Goal: Task Accomplishment & Management: Manage account settings

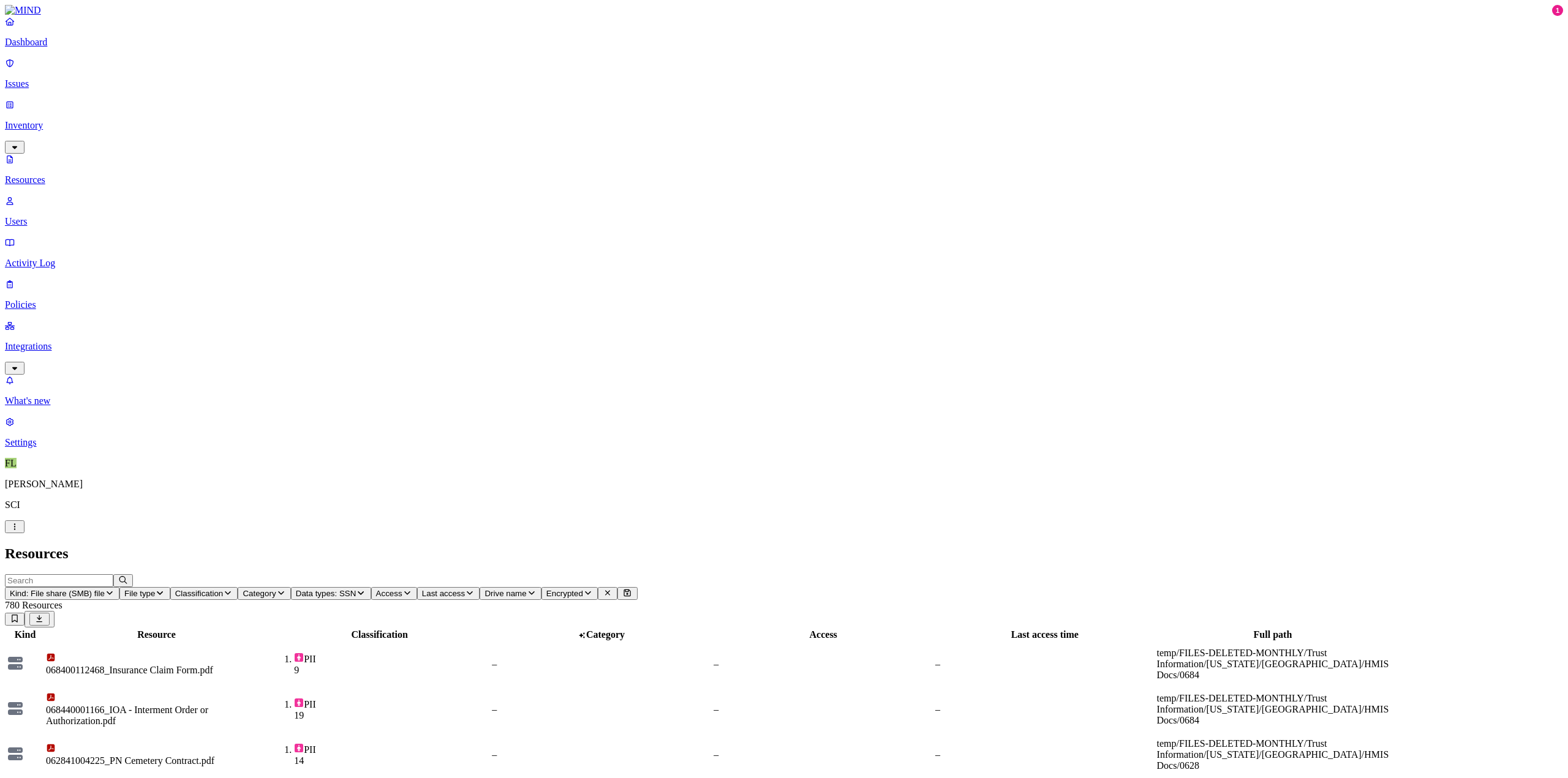
click at [471, 653] on div "PII 9" at bounding box center [379, 664] width 220 height 23
click at [913, 546] on h2 "Resources" at bounding box center [784, 554] width 1558 height 17
click at [267, 665] on div "068400112468_Insurance Claim Form.pdf" at bounding box center [156, 670] width 222 height 11
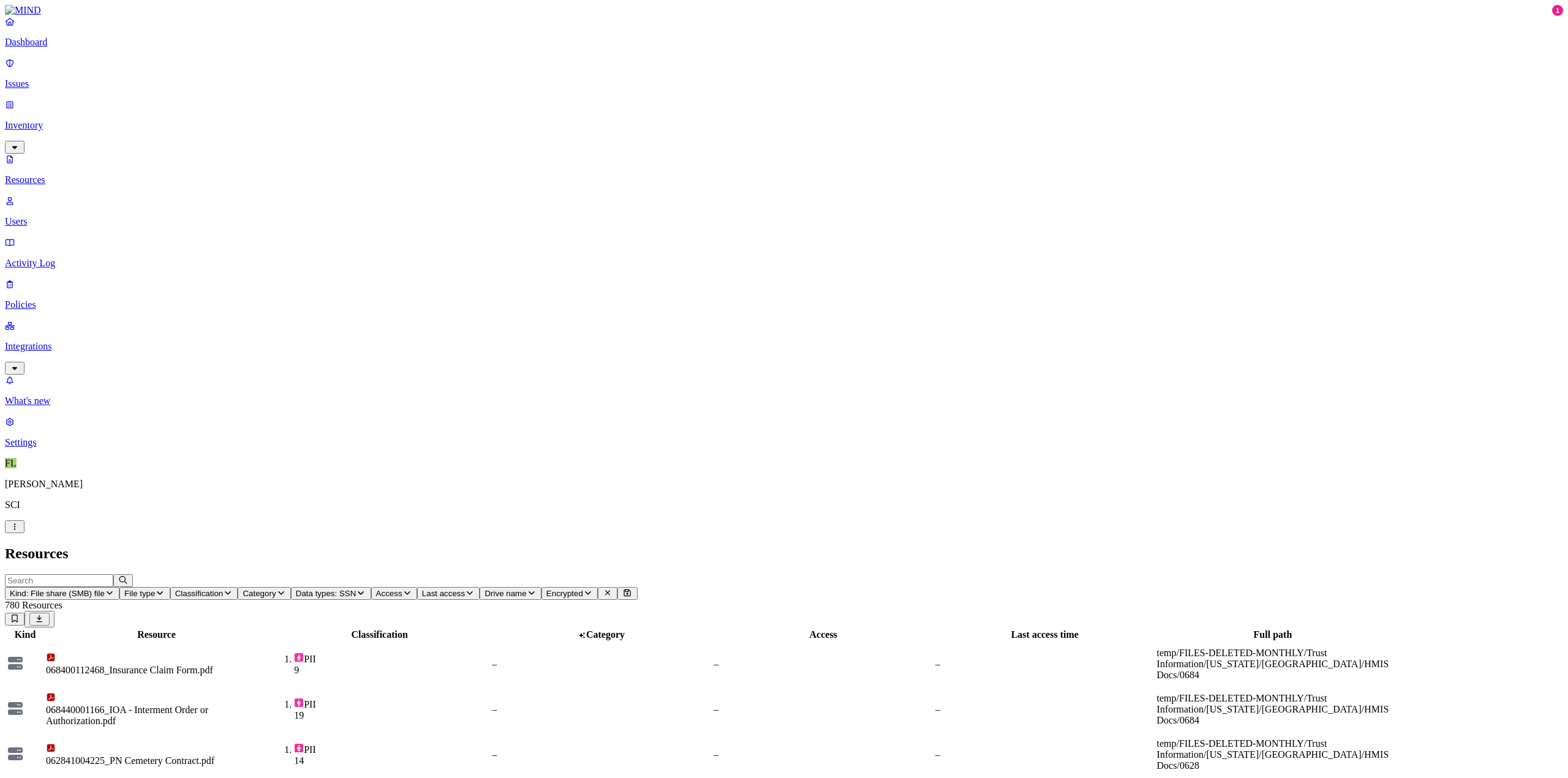
click at [1389, 648] on div "temp/FILES-DELETED-MONTHLY/Trust Information/[US_STATE]/[GEOGRAPHIC_DATA]/HMIS …" at bounding box center [1273, 664] width 232 height 33
drag, startPoint x: 1210, startPoint y: 14, endPoint x: 1216, endPoint y: 13, distance: 6.1
click at [1332, 630] on div "Full path" at bounding box center [1273, 635] width 232 height 11
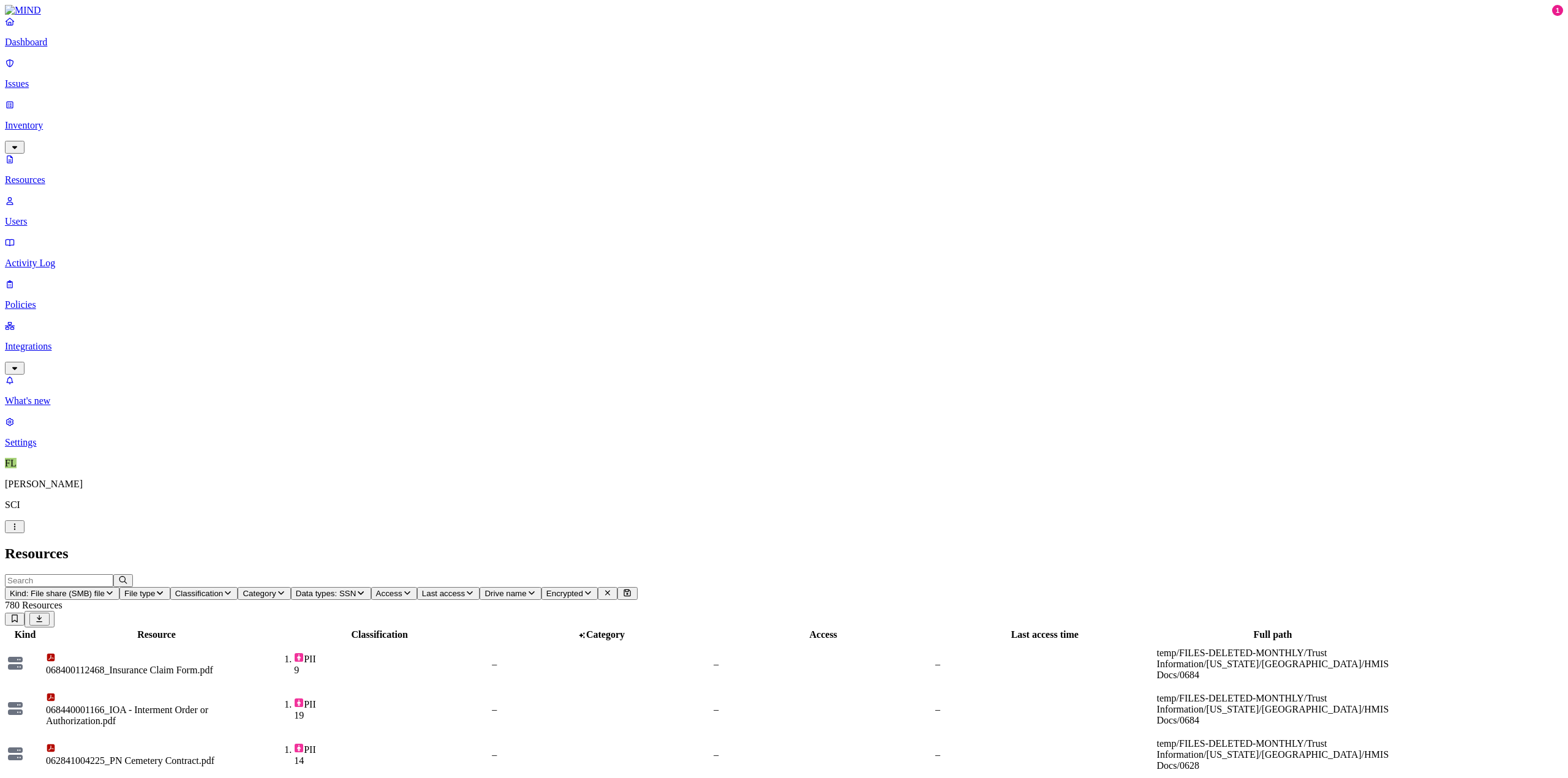
click at [526, 589] on span "Drive name" at bounding box center [505, 593] width 41 height 9
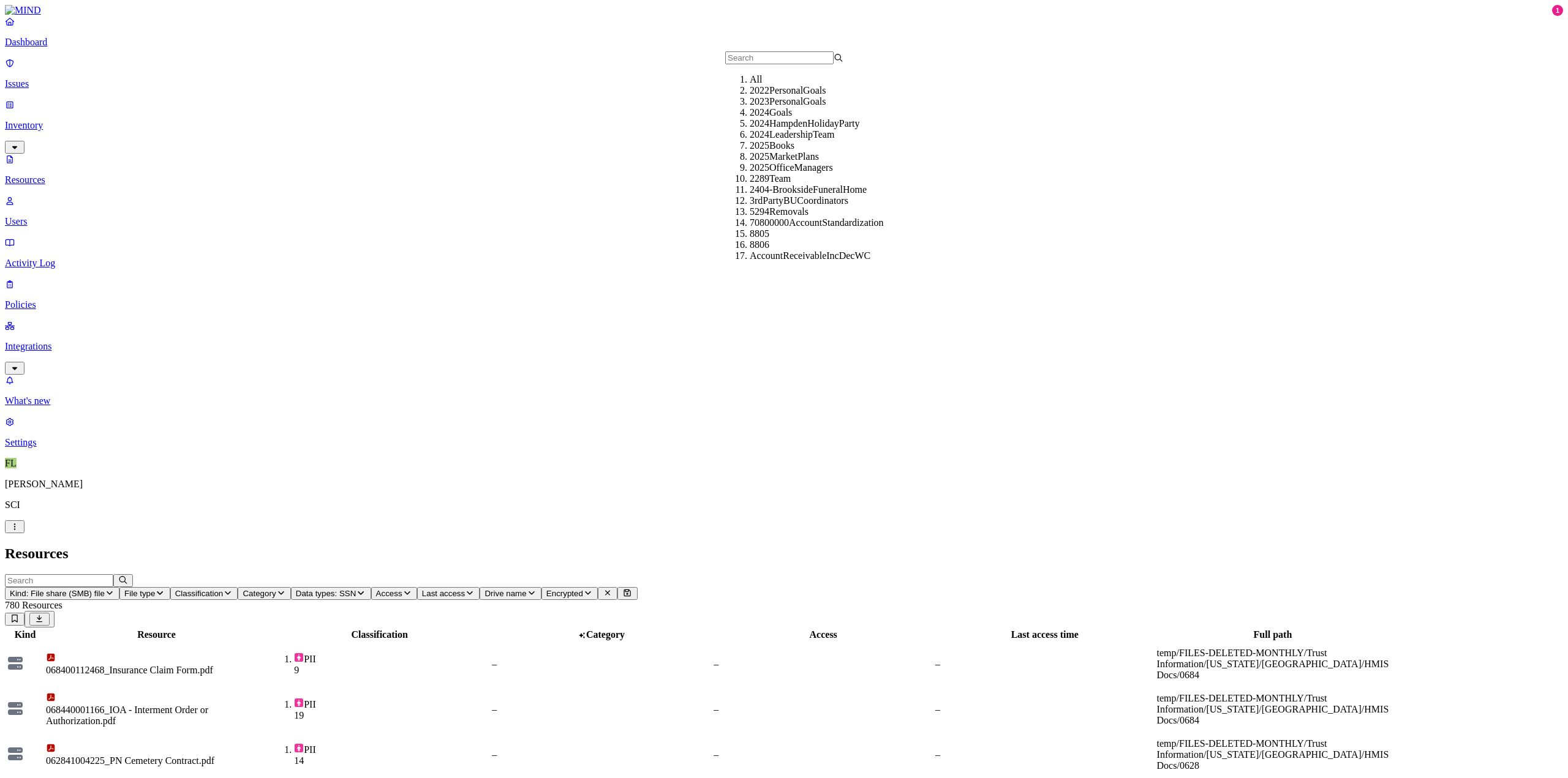
click at [979, 546] on header "Resources" at bounding box center [784, 554] width 1558 height 17
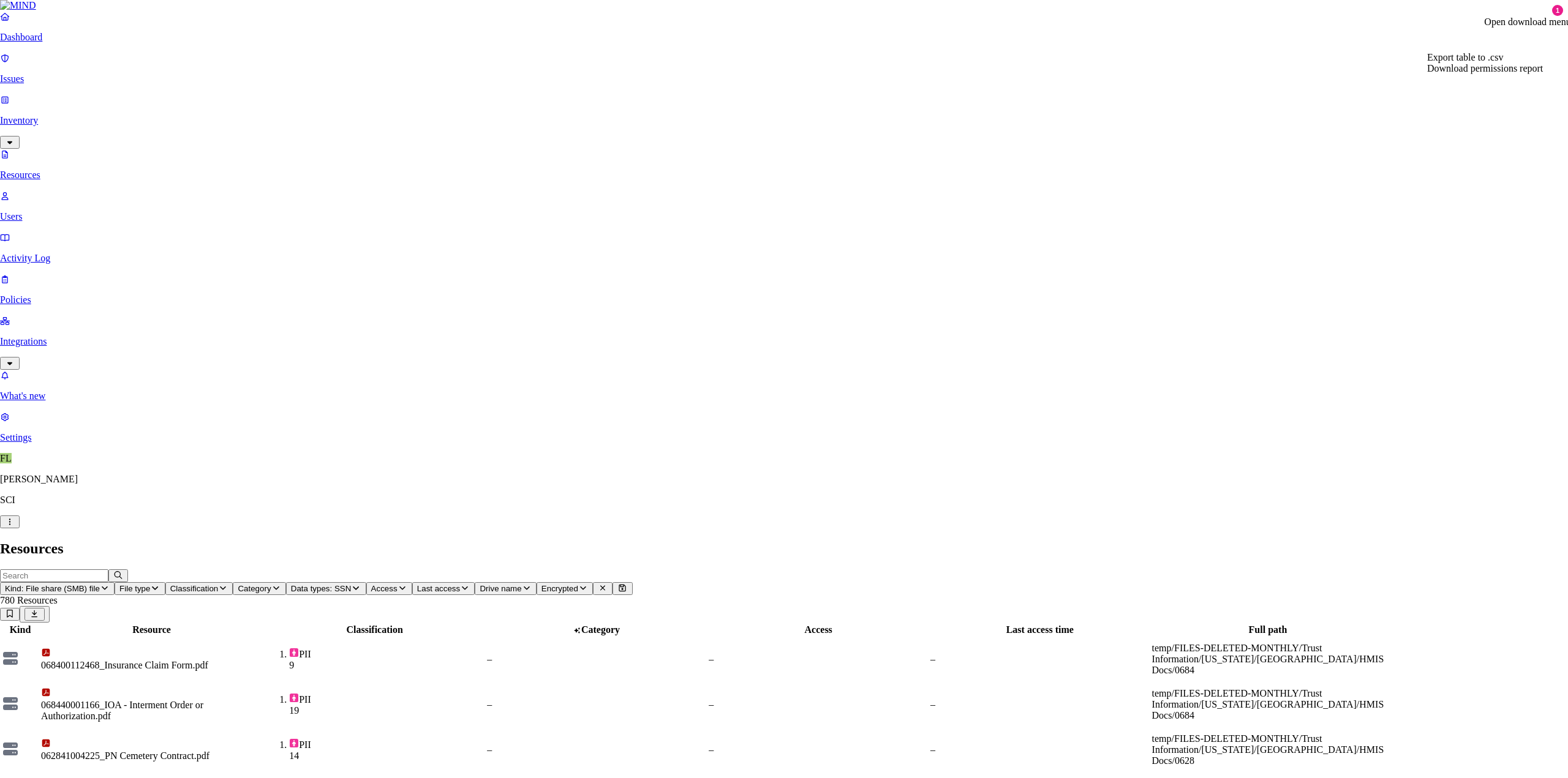
click at [1475, 62] on span "Export table to .csv" at bounding box center [1465, 57] width 76 height 11
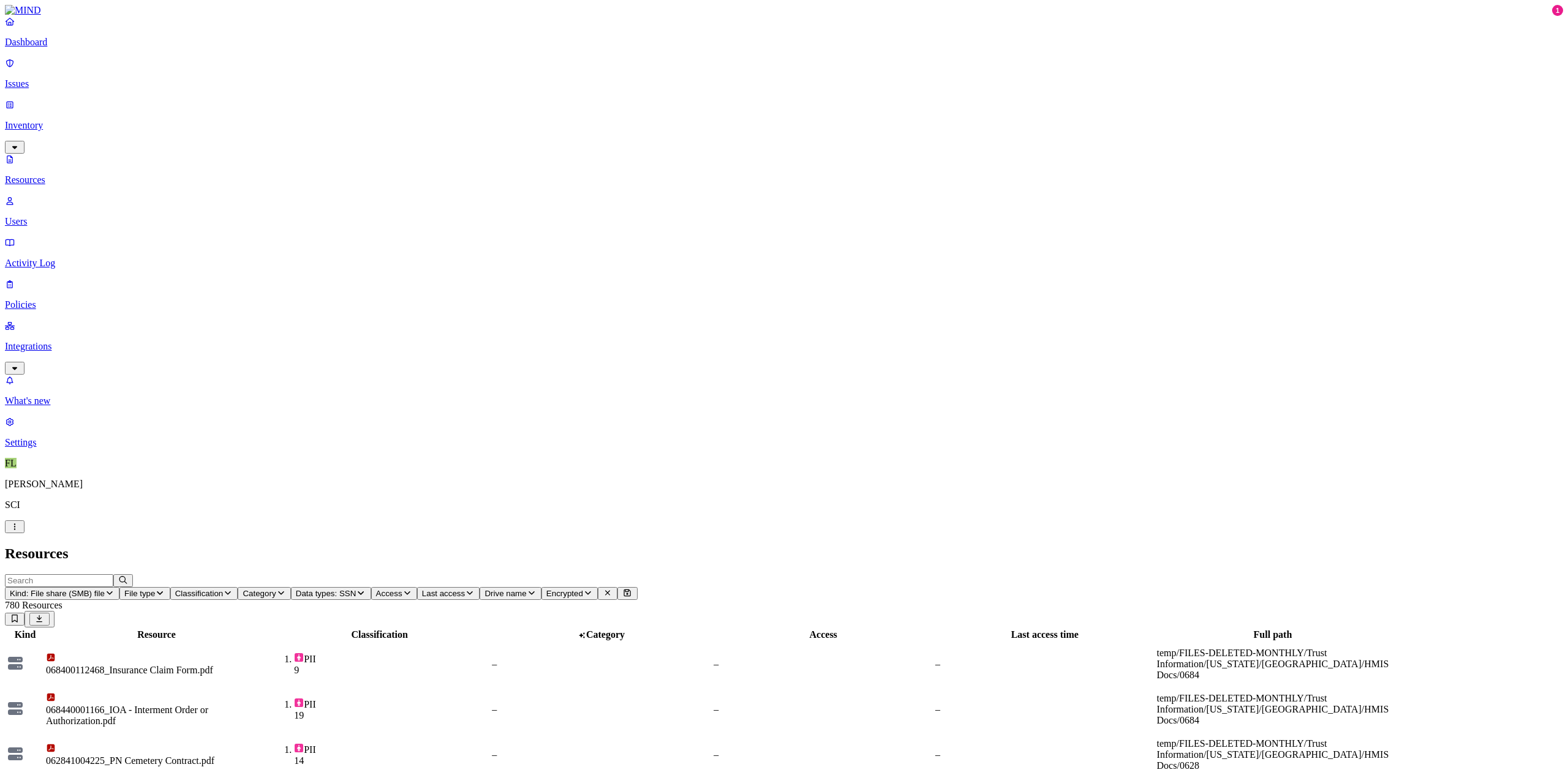
click at [1361, 546] on h2 "Resources" at bounding box center [784, 554] width 1558 height 17
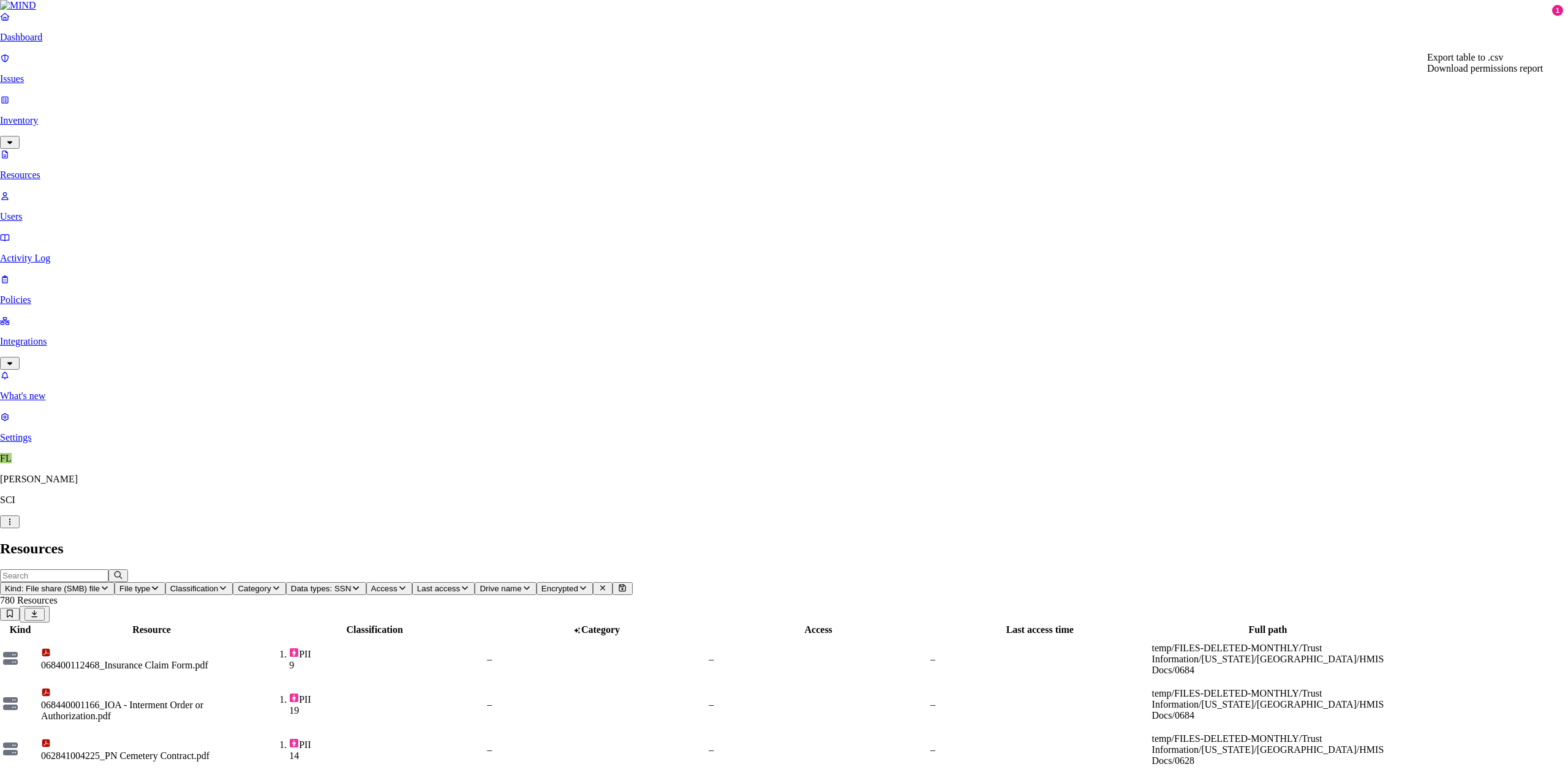
click at [1501, 74] on span "Download permissions report" at bounding box center [1485, 68] width 116 height 11
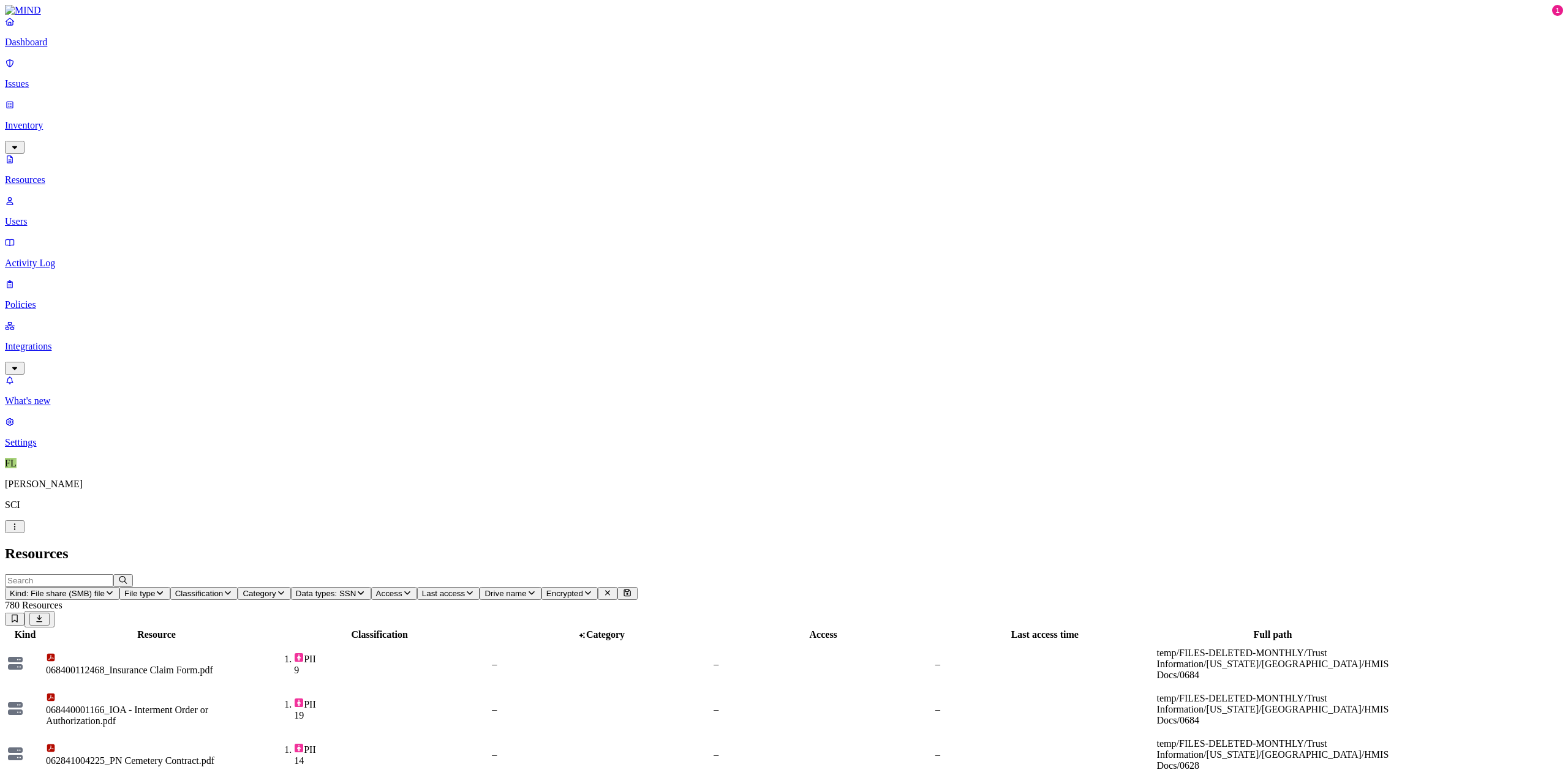
click at [41, 448] on p "Settings" at bounding box center [784, 442] width 1558 height 11
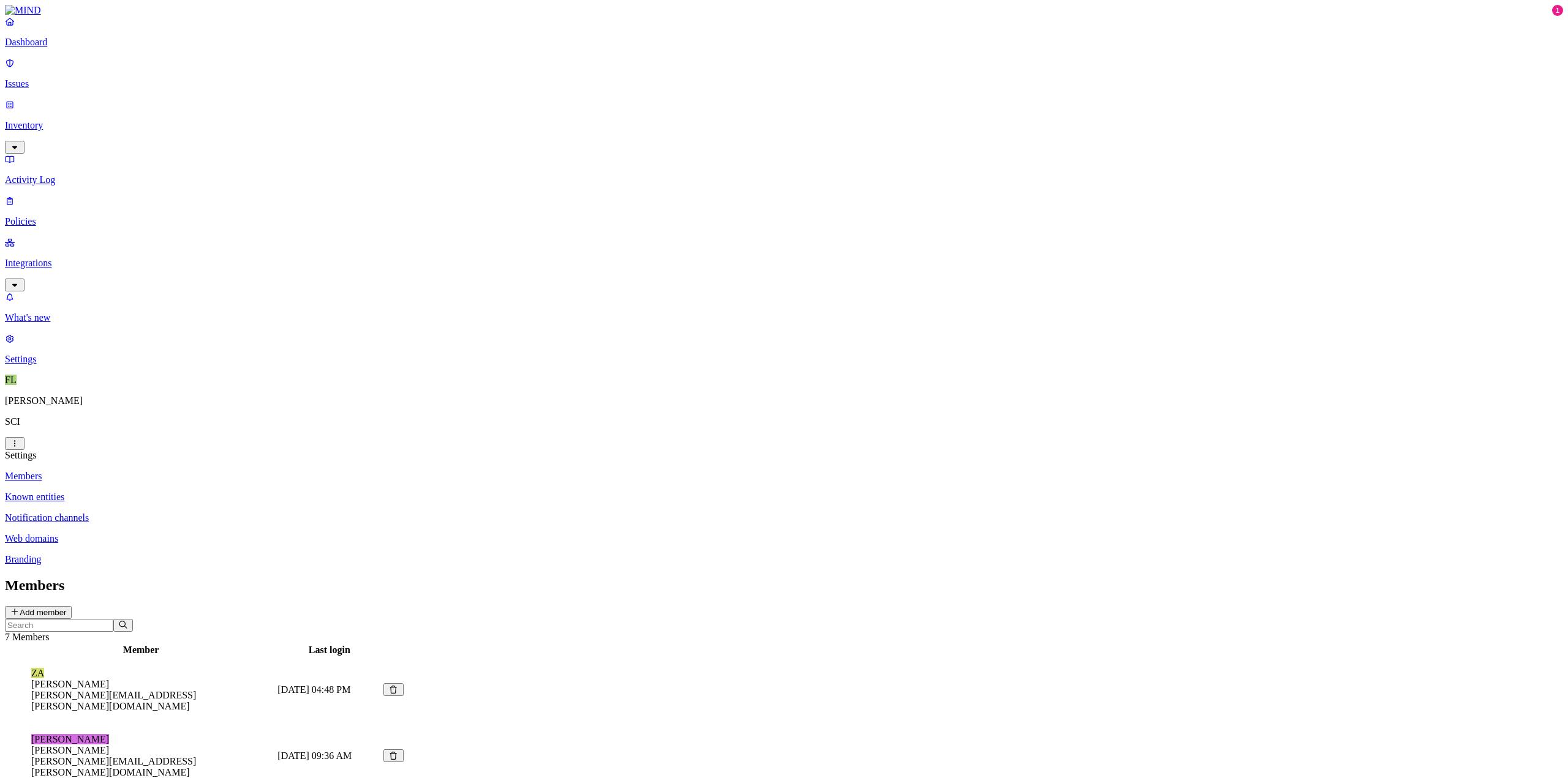
click at [168, 492] on p "Known entities" at bounding box center [784, 497] width 1558 height 11
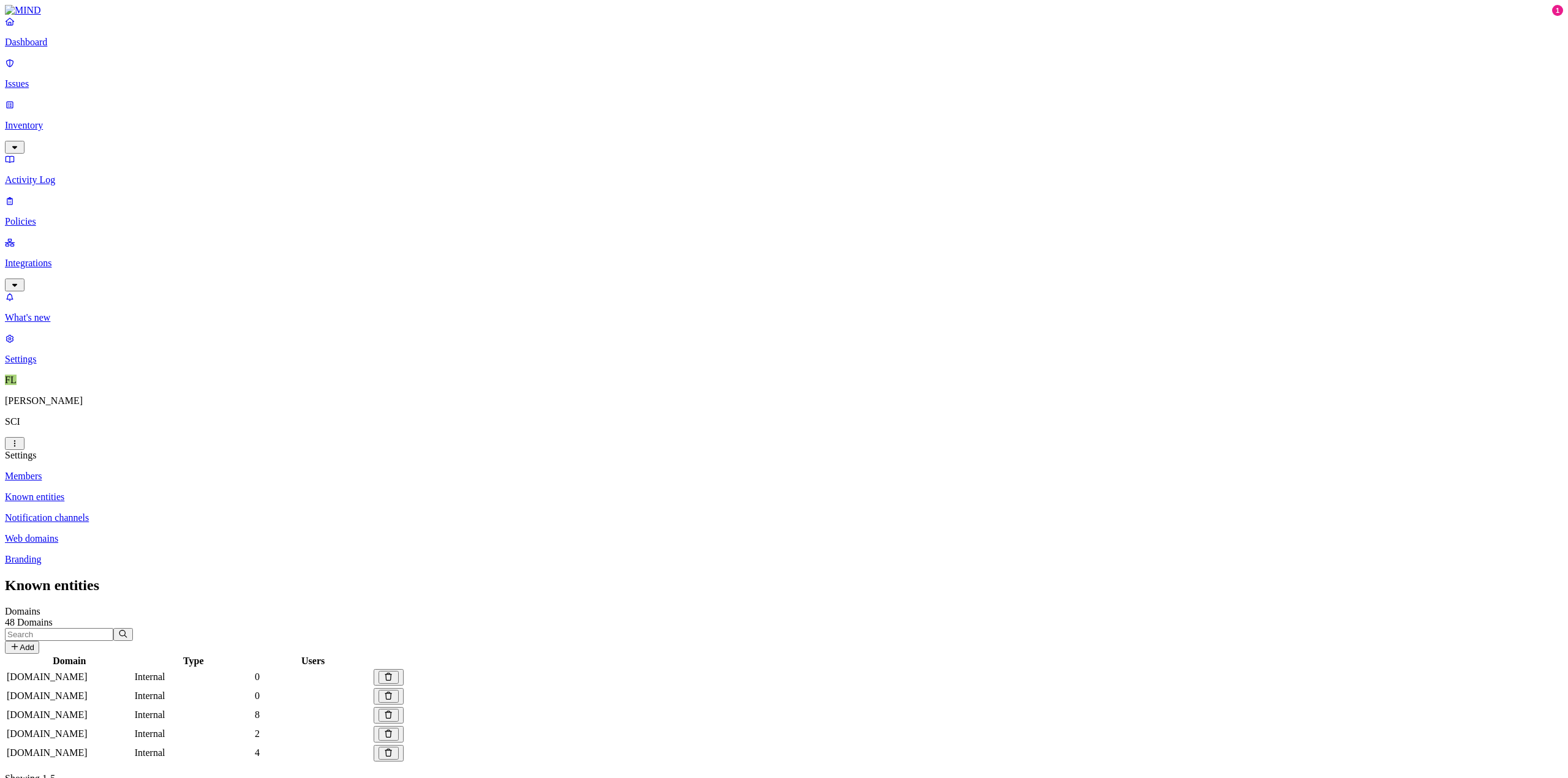
click at [167, 533] on p "Web domains" at bounding box center [784, 538] width 1558 height 11
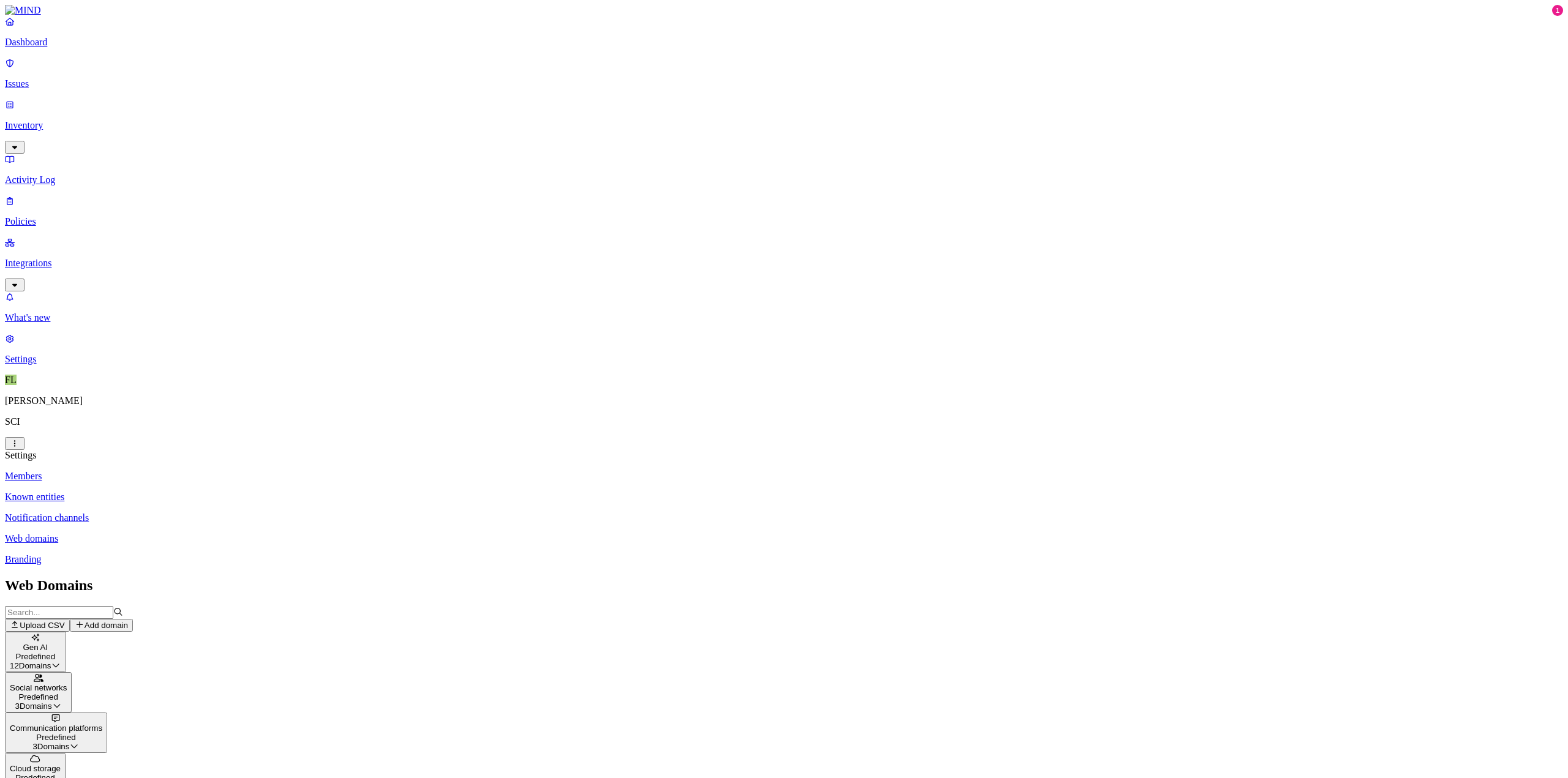
click at [133, 619] on button "Add domain" at bounding box center [101, 625] width 63 height 13
paste input "[URL][DOMAIN_NAME]"
type input "[URL][DOMAIN_NAME]"
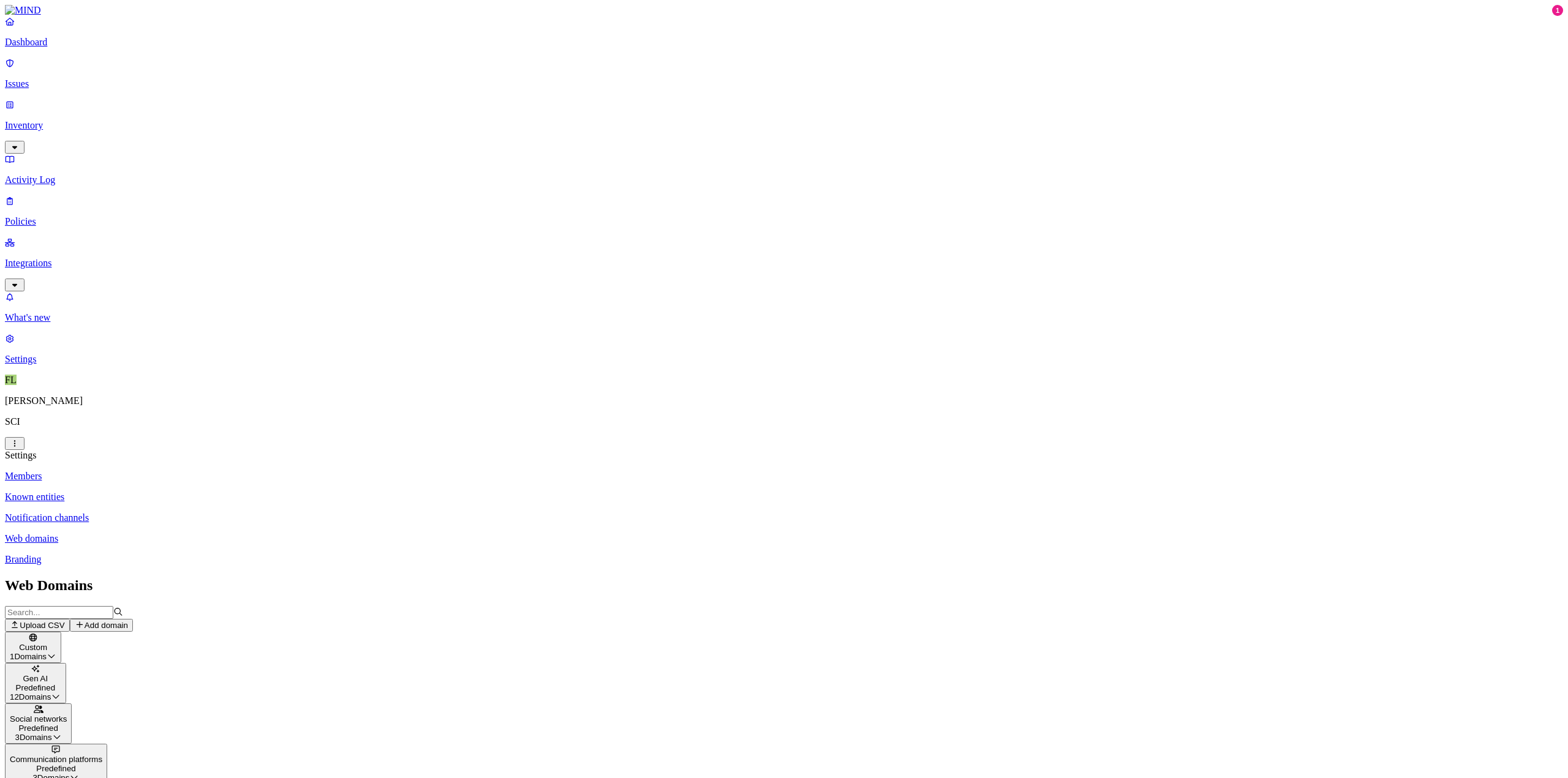
click at [56, 634] on div "Custom 1 Domains" at bounding box center [33, 647] width 46 height 27
click at [310, 678] on tbody "[DOMAIN_NAME]" at bounding box center [158, 683] width 304 height 12
click at [133, 619] on button "Add domain" at bounding box center [101, 625] width 63 height 13
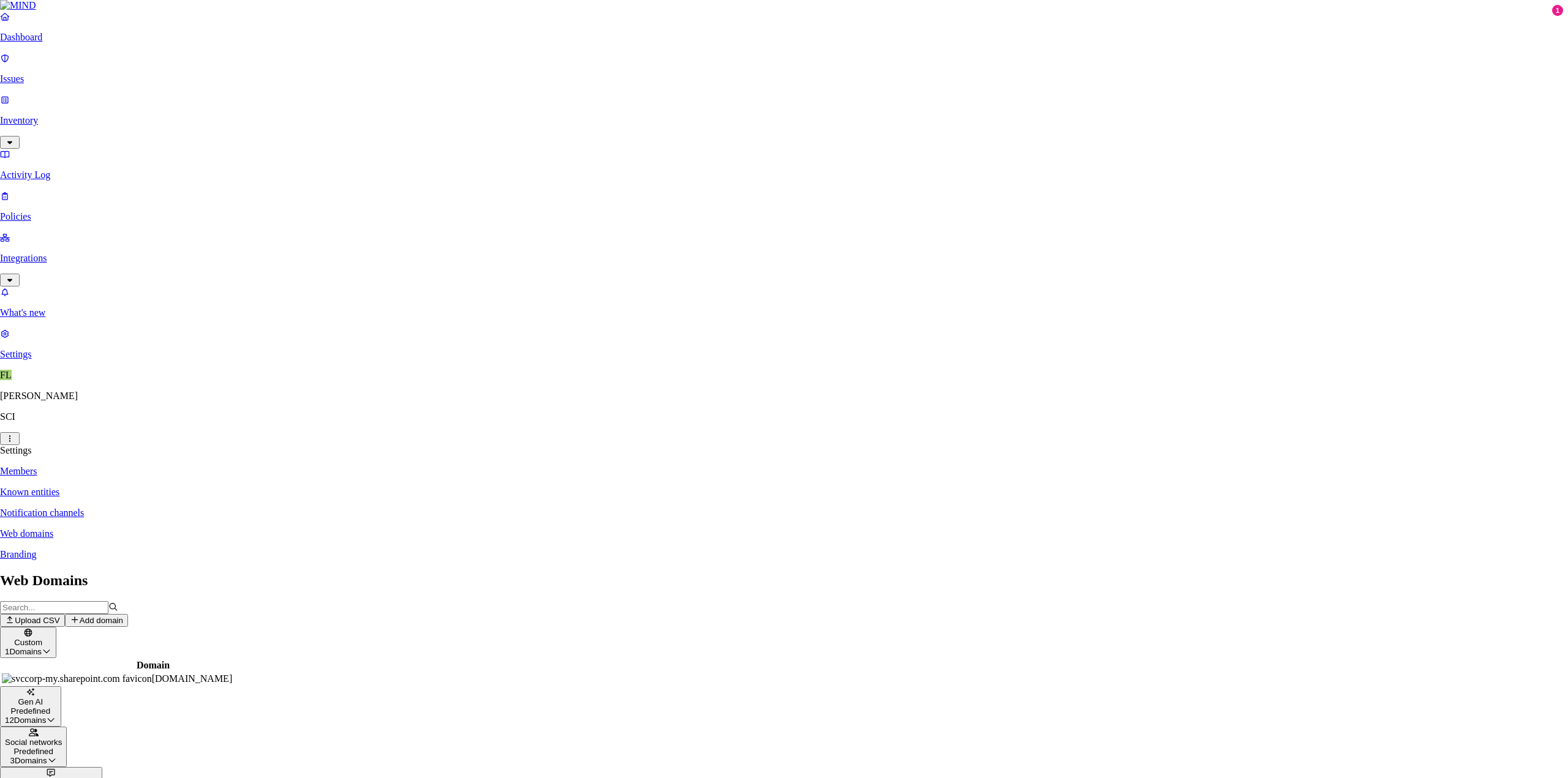
paste input "[URL][DOMAIN_NAME]"
drag, startPoint x: 734, startPoint y: 202, endPoint x: 722, endPoint y: 203, distance: 12.0
type input "[URL][DOMAIN_NAME]"
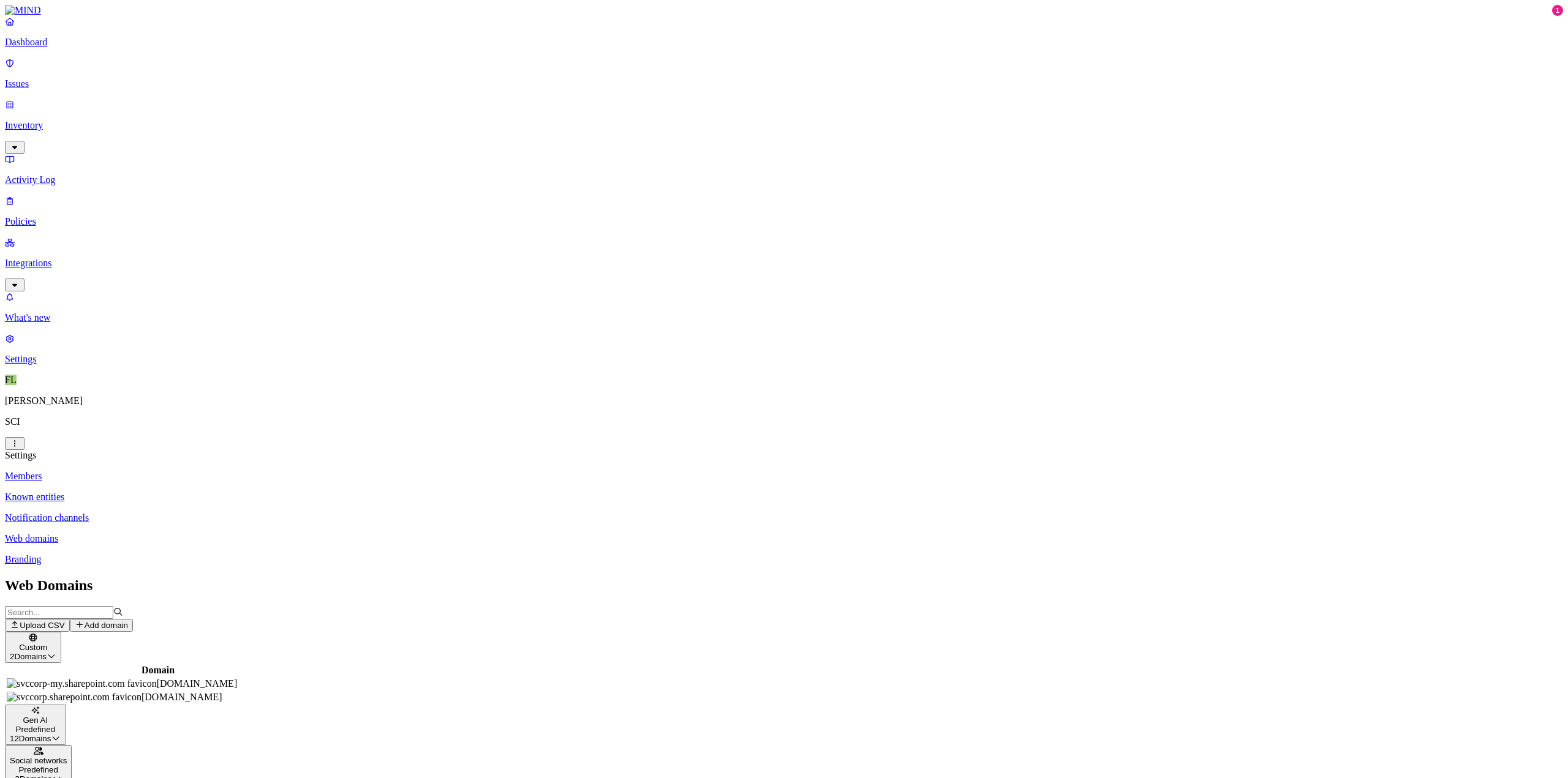
click at [61, 707] on div "Gen AI Predefined 12 Domains" at bounding box center [36, 725] width 51 height 36
click at [156, 554] on link "Branding" at bounding box center [784, 559] width 1558 height 11
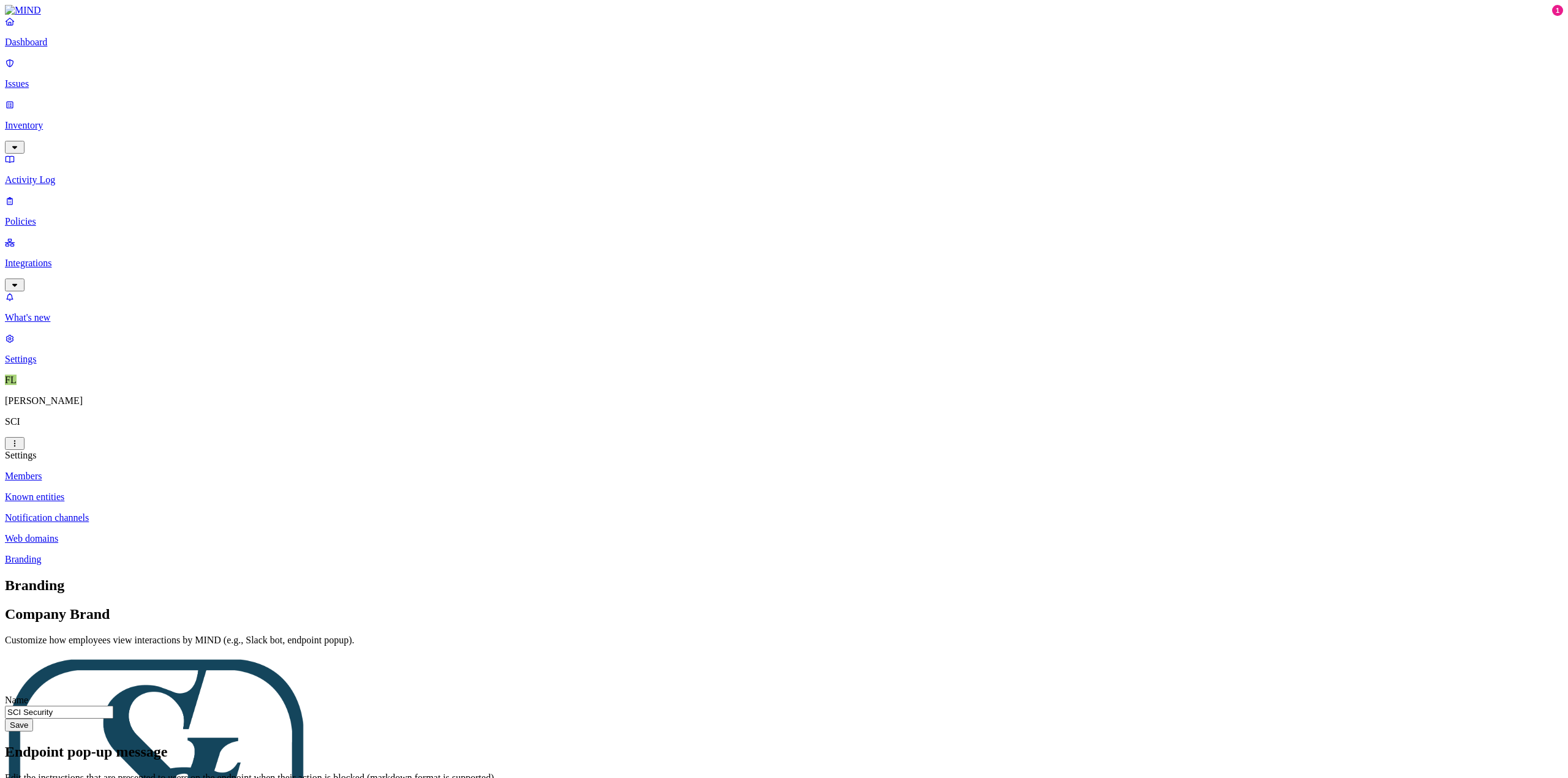
drag, startPoint x: 822, startPoint y: 291, endPoint x: 879, endPoint y: 289, distance: 57.0
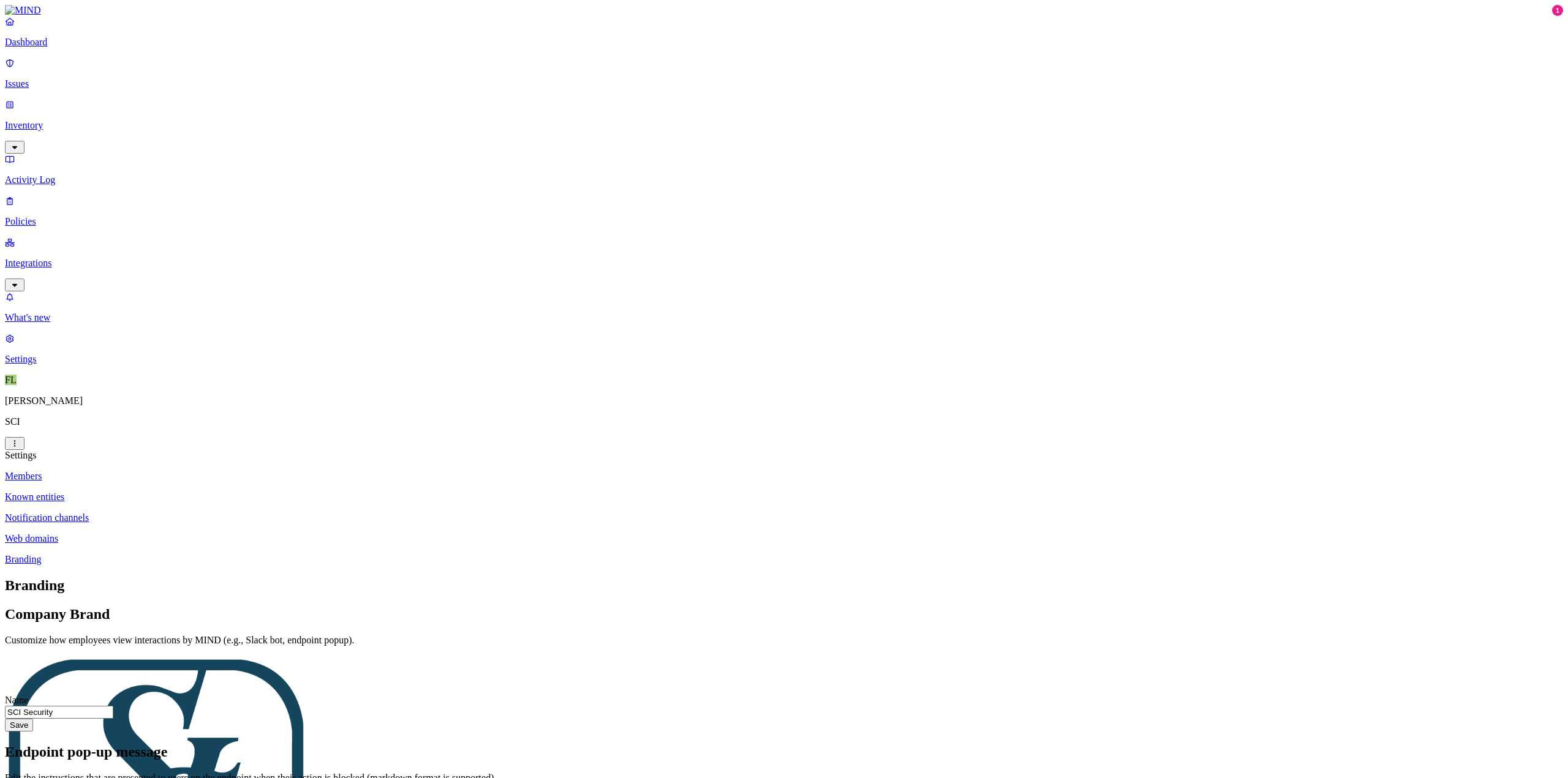
drag, startPoint x: 915, startPoint y: 416, endPoint x: 694, endPoint y: 404, distance: 221.3
click at [694, 577] on div "Branding Company Brand Customize how employees view interactions by MIND (e.g.,…" at bounding box center [784, 730] width 1558 height 306
copy p "Uploading this type of sensitive data violates your organization's policies. Fo…"
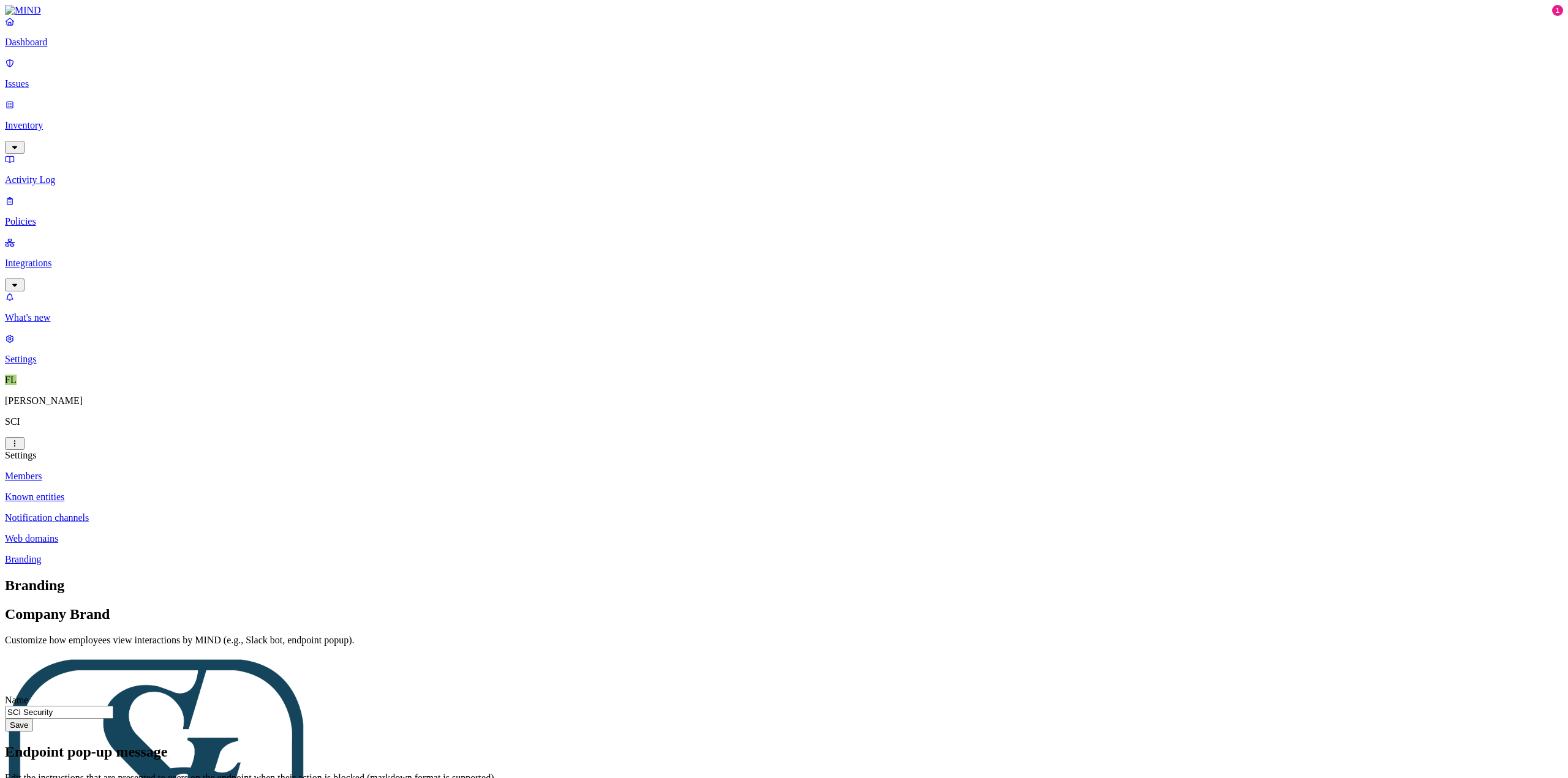
paste textarea "Uploading this type of sensitive data violates your organization's policies. Fo…"
drag, startPoint x: 825, startPoint y: 291, endPoint x: 869, endPoint y: 289, distance: 44.0
type textarea "Uploading this type of sensitive data violates your organization's policies. Fo…"
click at [586, 577] on div "Branding Company Brand Customize how employees view interactions by MIND (e.g.,…" at bounding box center [784, 730] width 1558 height 306
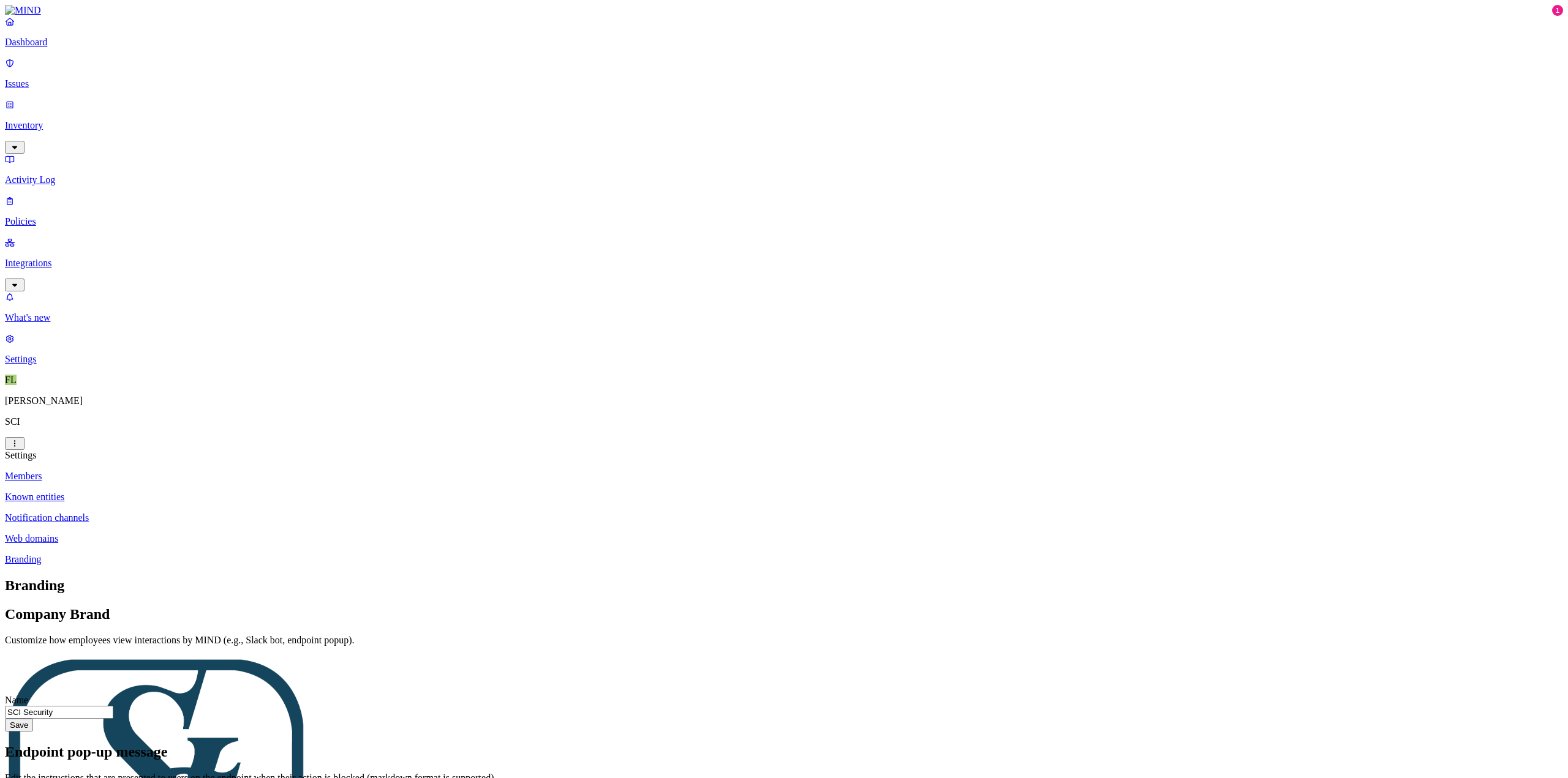
click at [49, 48] on p "Dashboard" at bounding box center [784, 41] width 1558 height 11
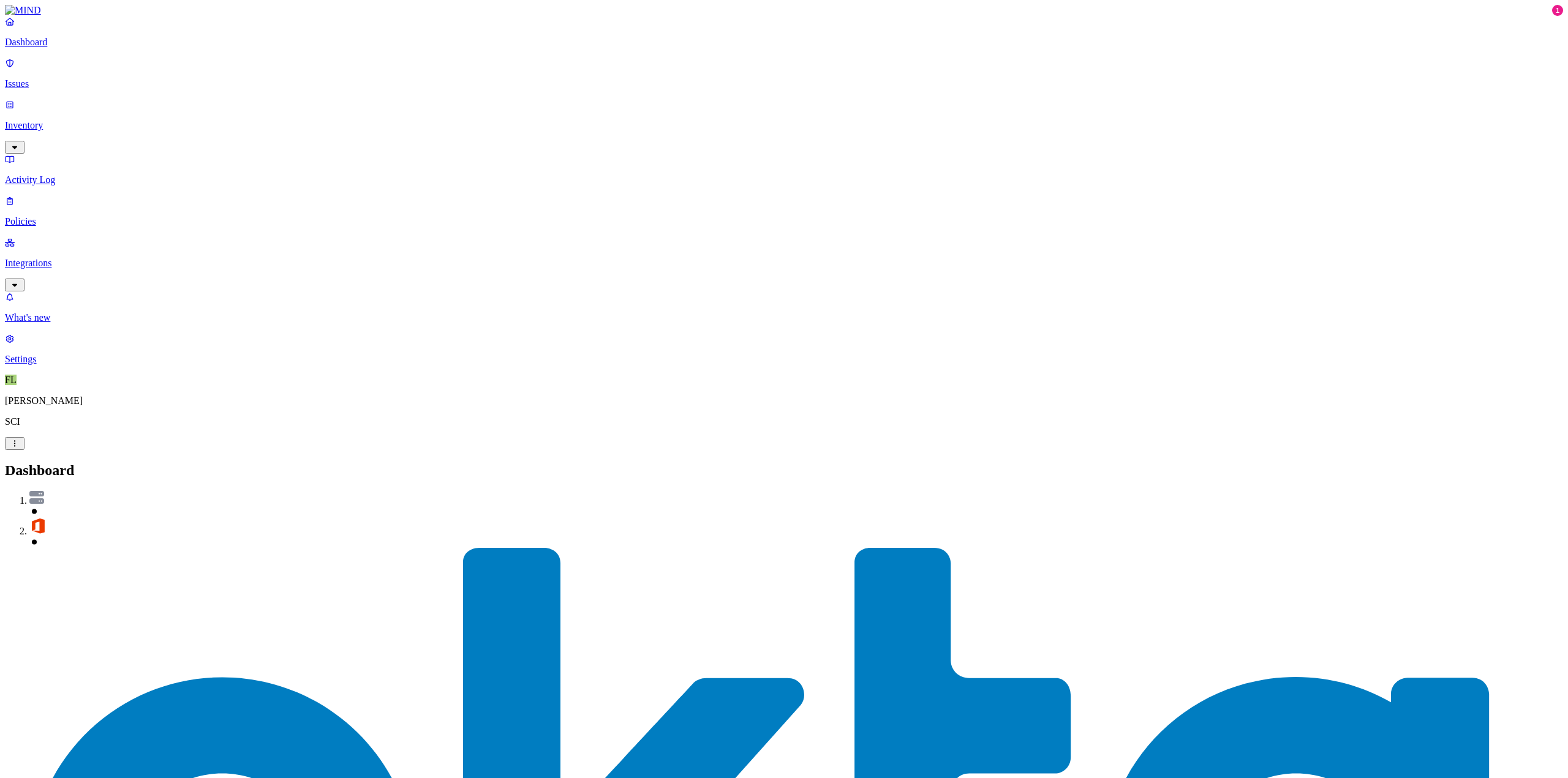
click at [41, 258] on p "Integrations" at bounding box center [784, 263] width 1558 height 11
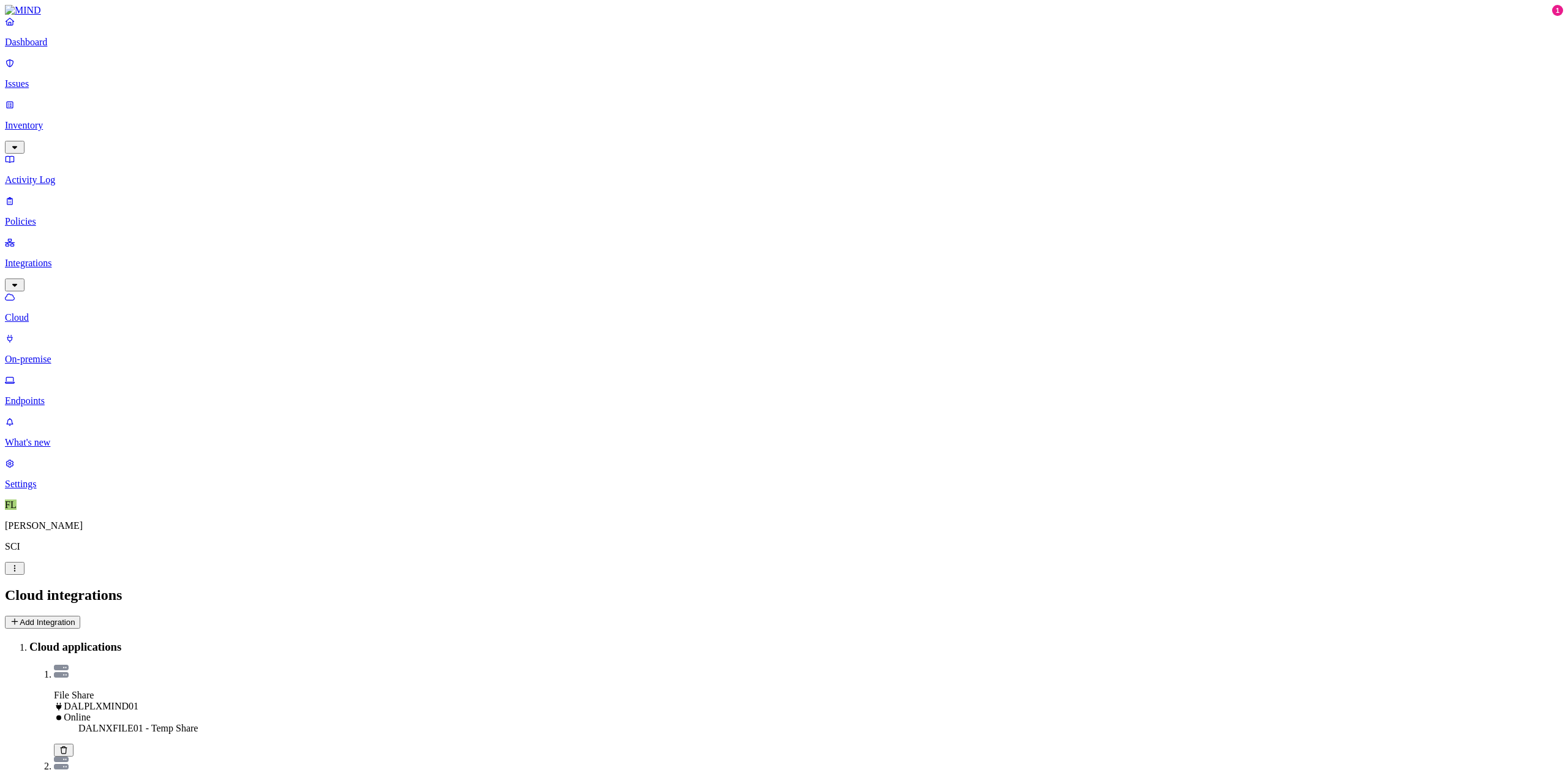
click at [48, 100] on link "Inventory" at bounding box center [784, 125] width 1558 height 52
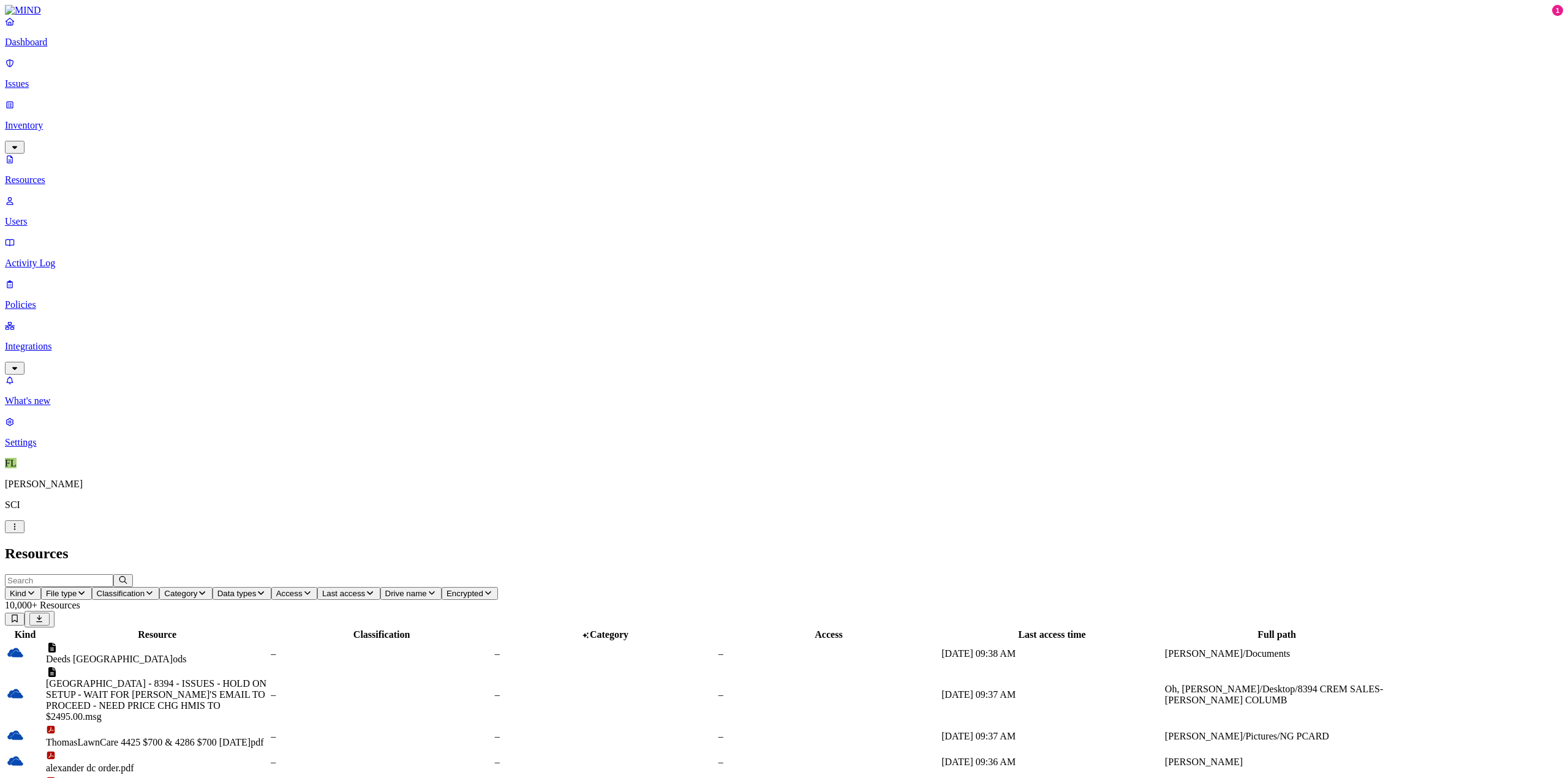
click at [41, 587] on button "Kind" at bounding box center [23, 594] width 37 height 13
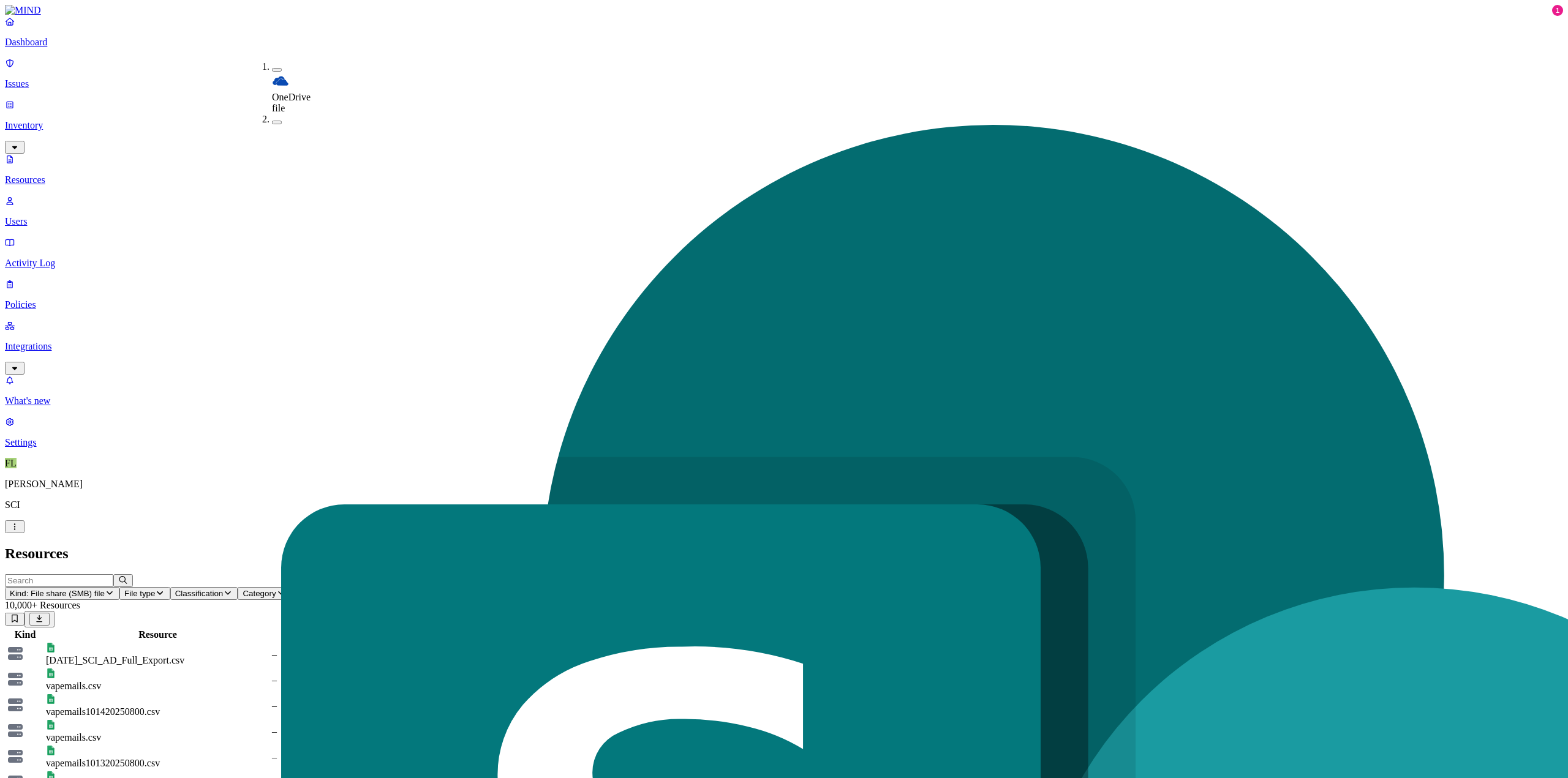
click at [470, 546] on h2 "Resources" at bounding box center [784, 554] width 1558 height 17
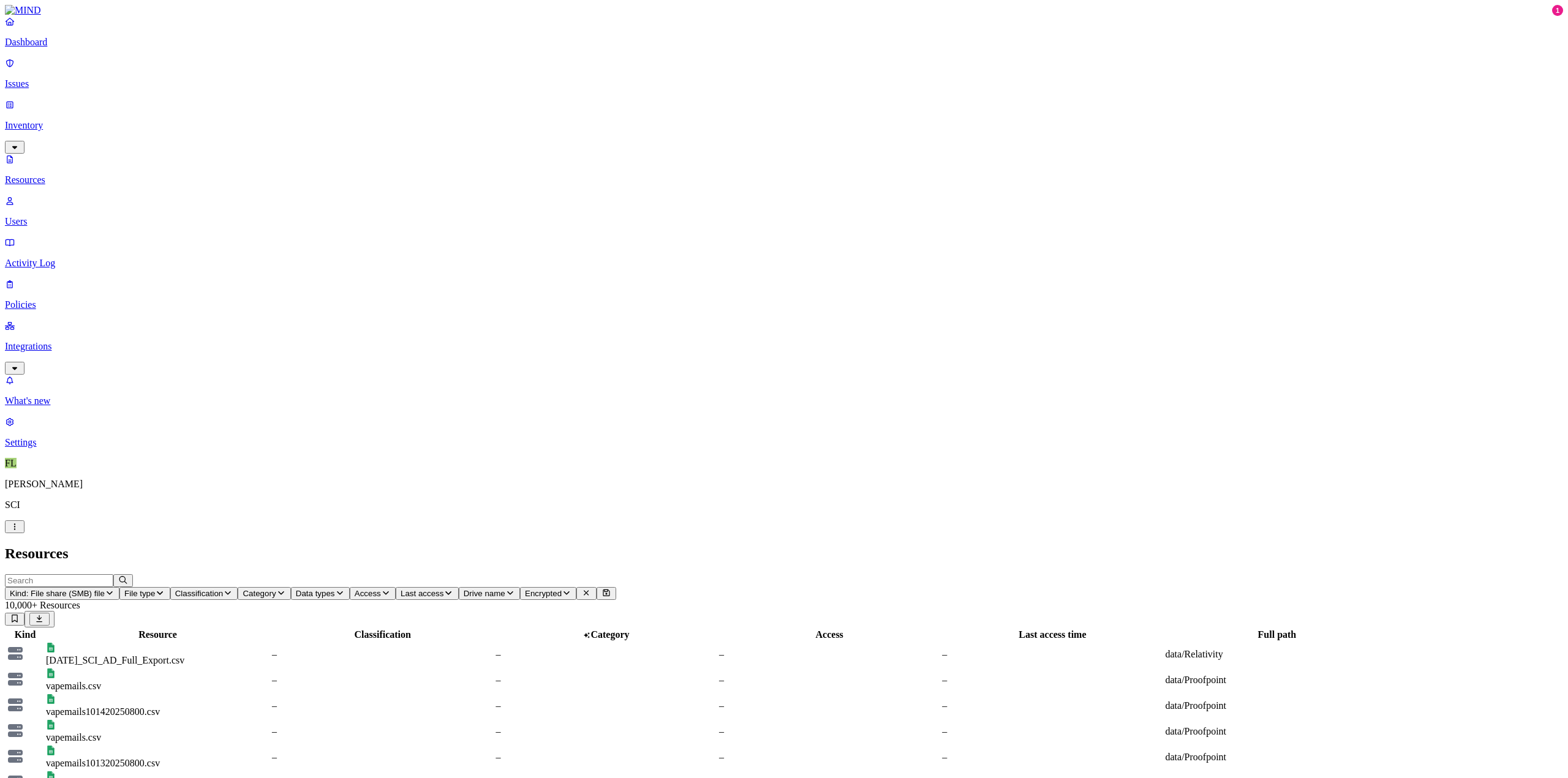
click at [335, 589] on span "Data types" at bounding box center [315, 593] width 39 height 9
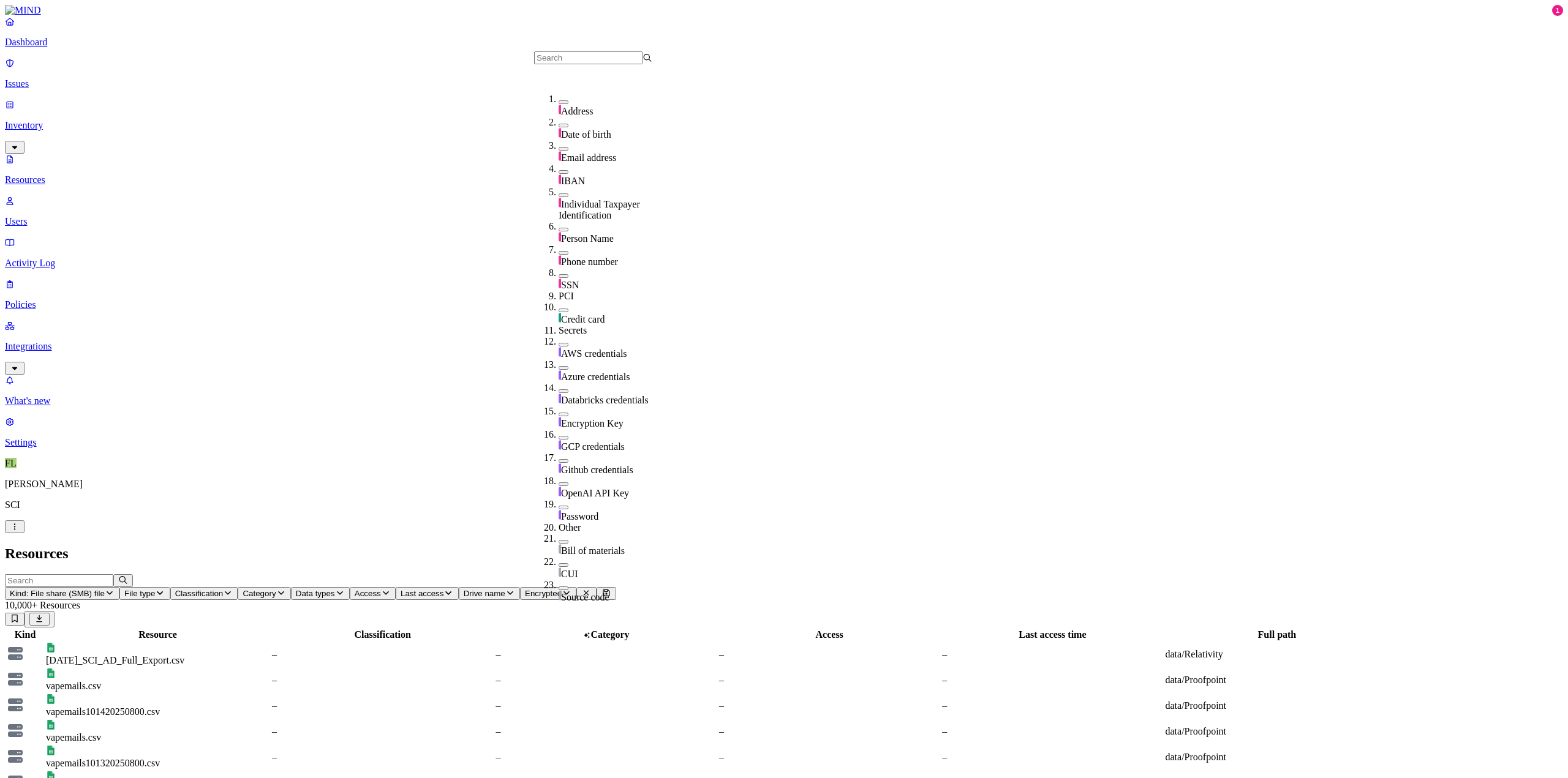
scroll to position [123, 0]
click at [558, 309] on button "button" at bounding box center [563, 310] width 10 height 3
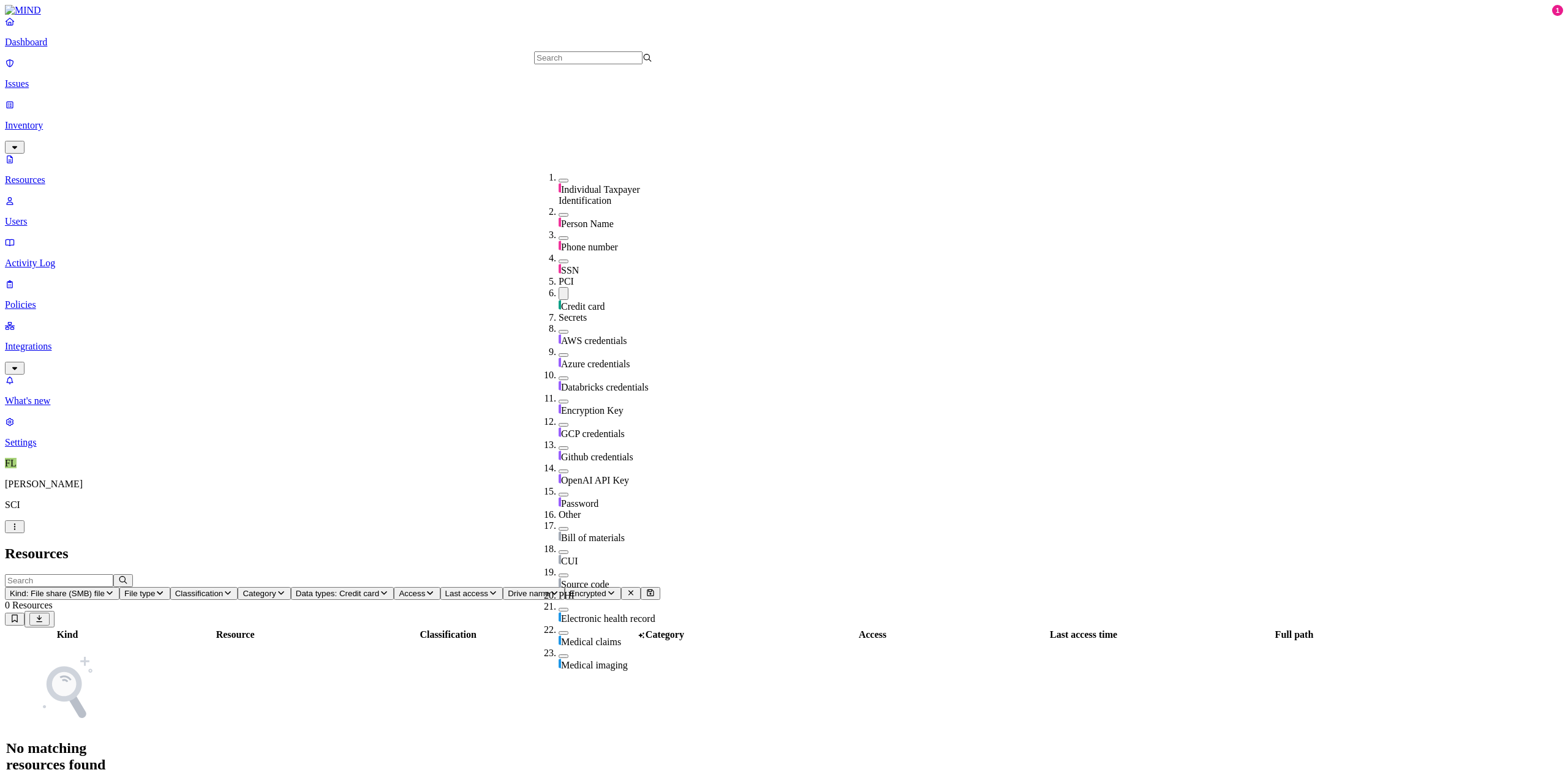
scroll to position [245, 0]
click at [494, 546] on h2 "Resources" at bounding box center [784, 554] width 1558 height 17
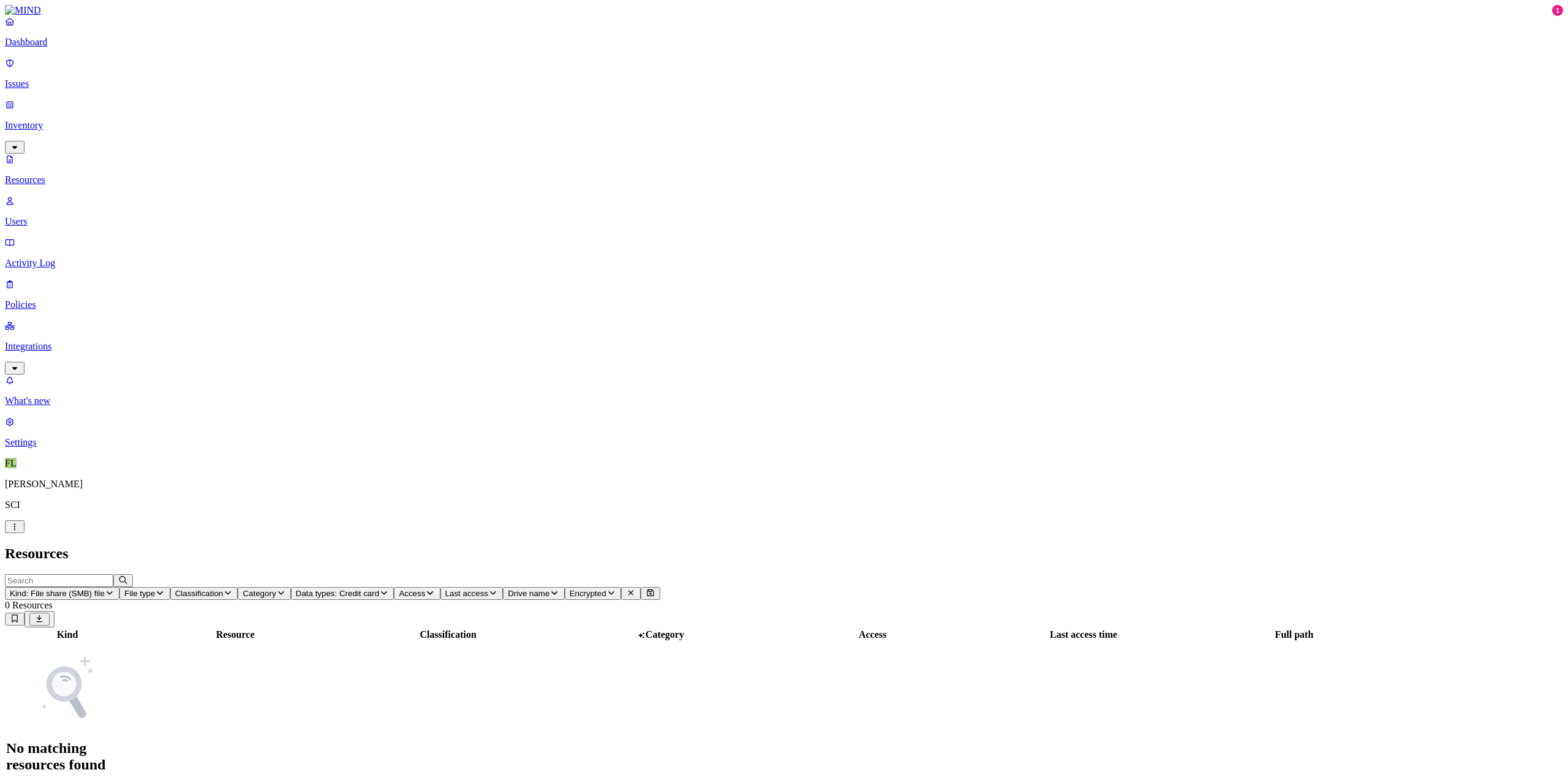
click at [223, 589] on span "Classification" at bounding box center [199, 593] width 48 height 9
click at [433, 137] on button "button" at bounding box center [438, 139] width 10 height 3
click at [516, 546] on header "Resources" at bounding box center [784, 554] width 1558 height 17
click at [256, 589] on span "Classification: Secrets" at bounding box center [215, 593] width 80 height 9
click at [433, 130] on button "button" at bounding box center [438, 137] width 10 height 13
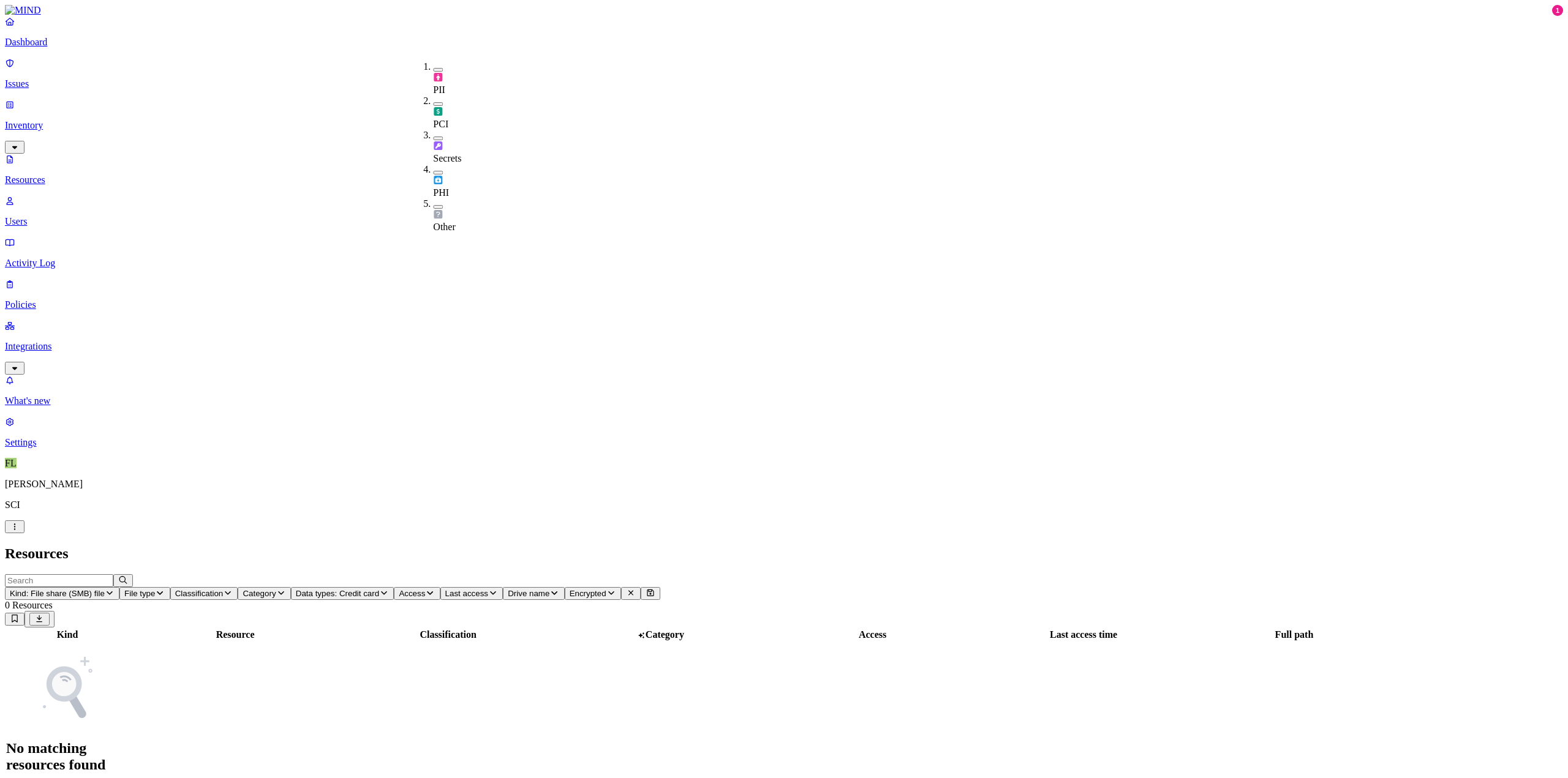
click at [433, 68] on button "button" at bounding box center [438, 70] width 10 height 3
click at [394, 589] on span "Data types: Credit card" at bounding box center [352, 593] width 83 height 9
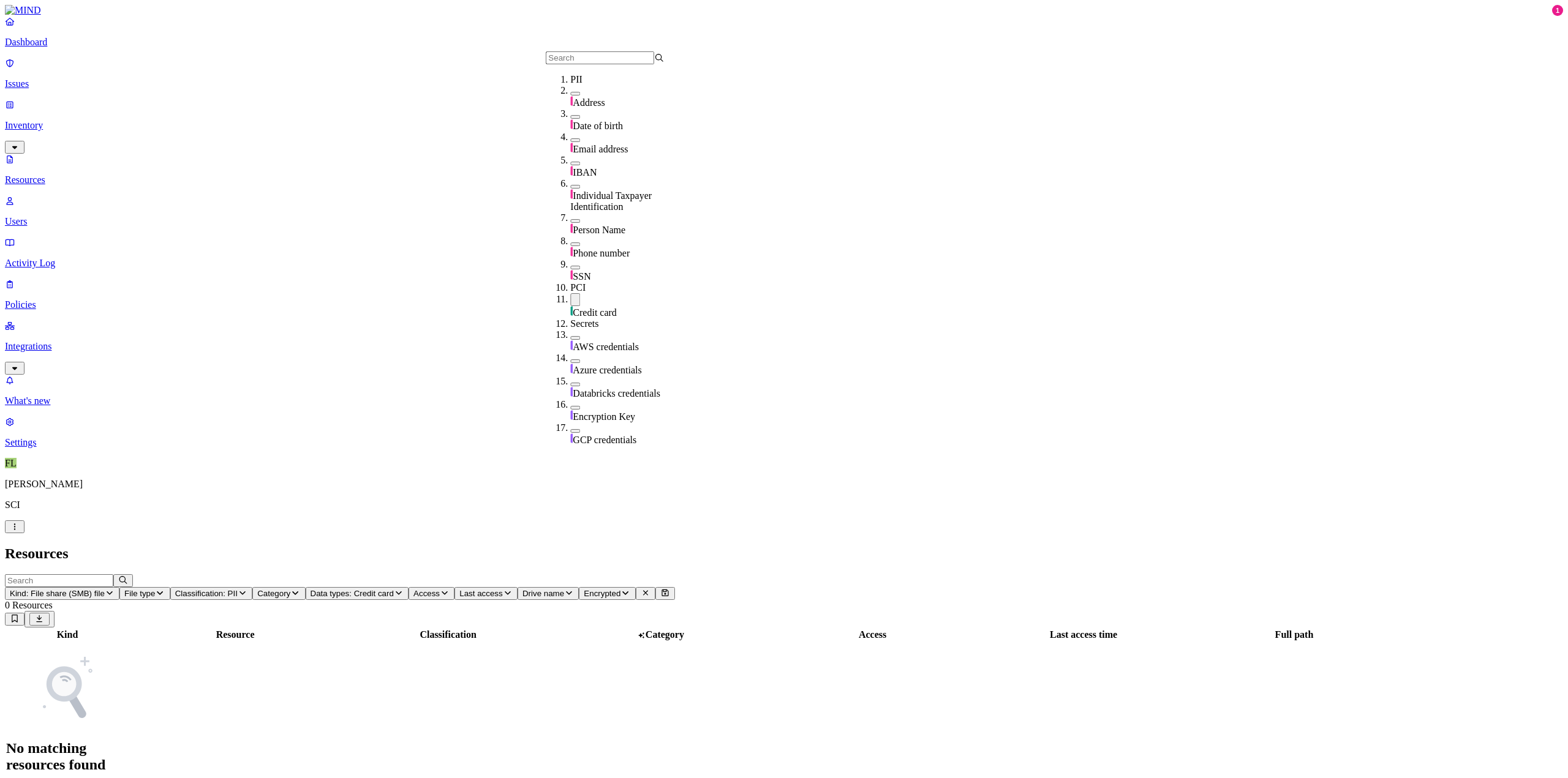
click at [570, 297] on button "button" at bounding box center [575, 300] width 10 height 13
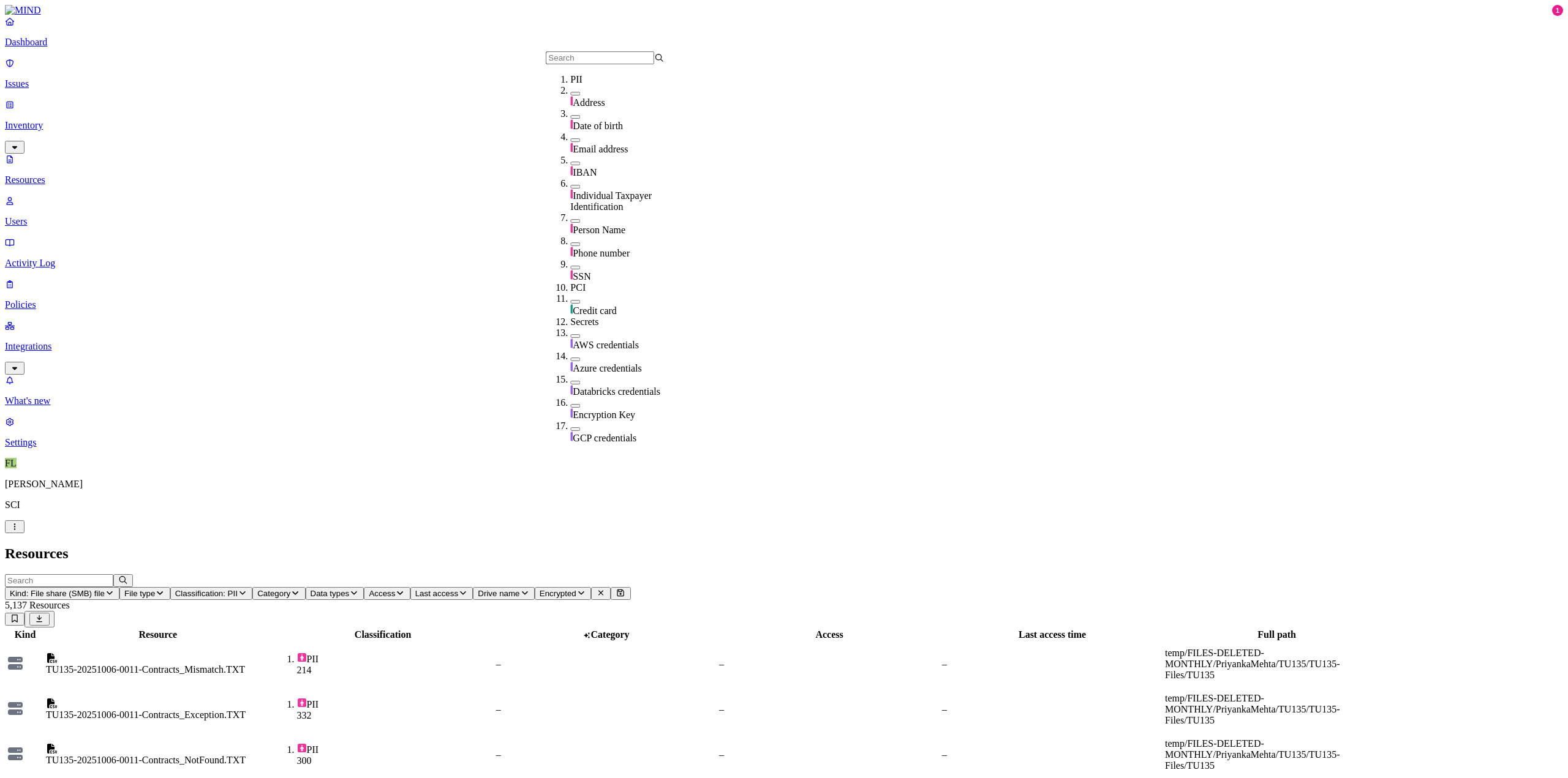
click at [570, 265] on button "button" at bounding box center [575, 267] width 10 height 3
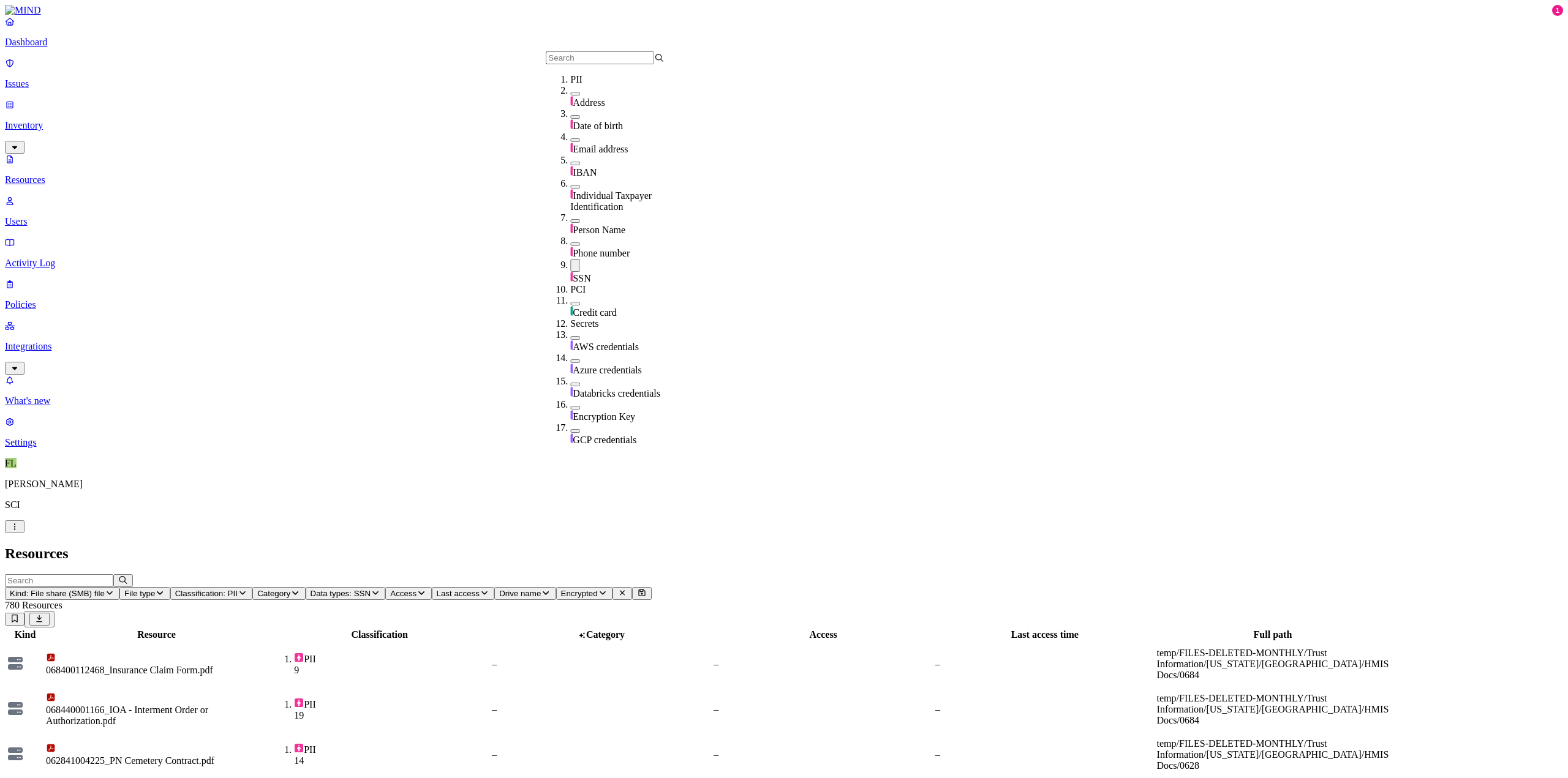
click at [643, 546] on header "Resources" at bounding box center [784, 554] width 1558 height 17
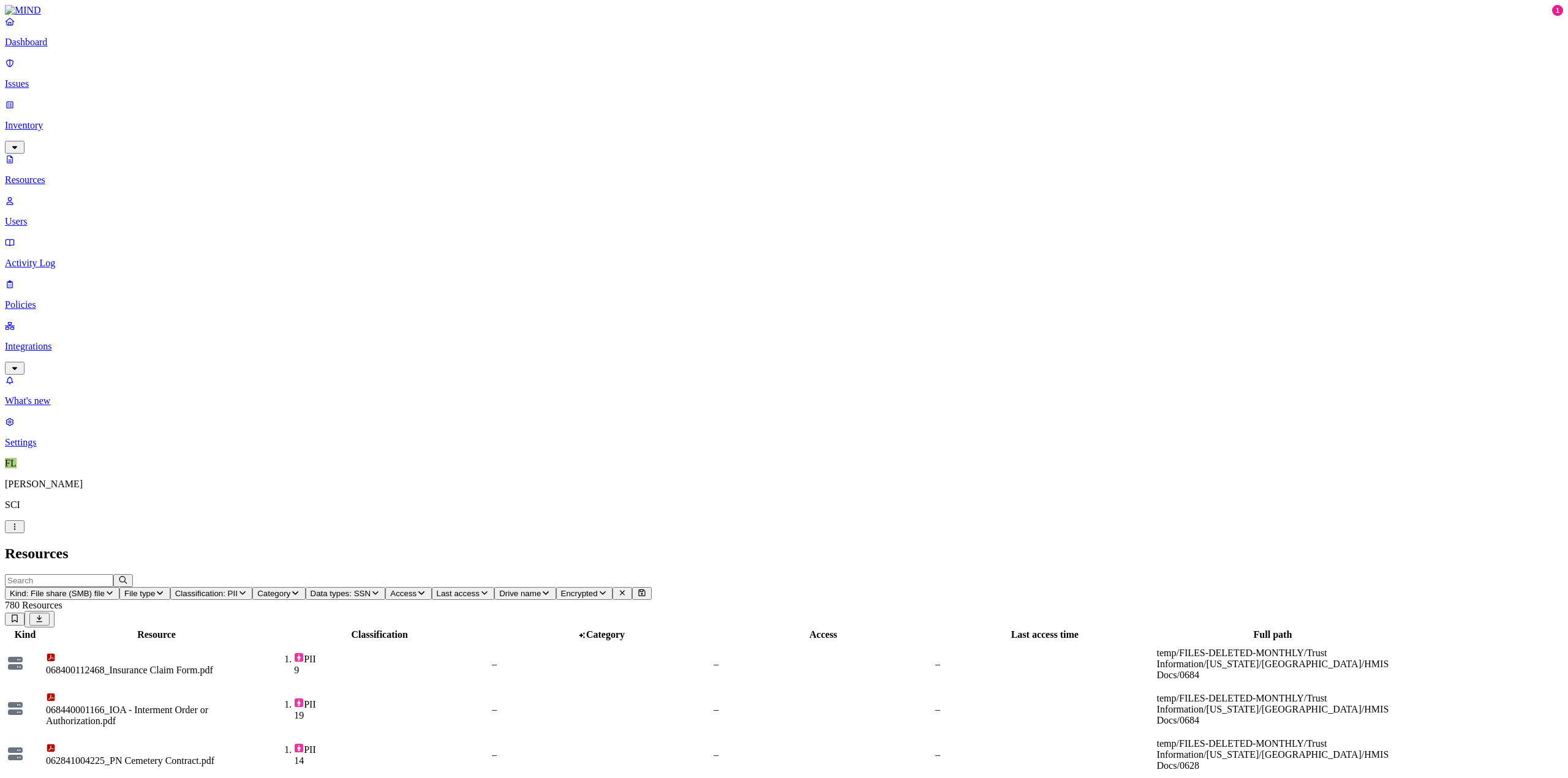
click at [371, 589] on span "Data types: SSN" at bounding box center [340, 593] width 61 height 9
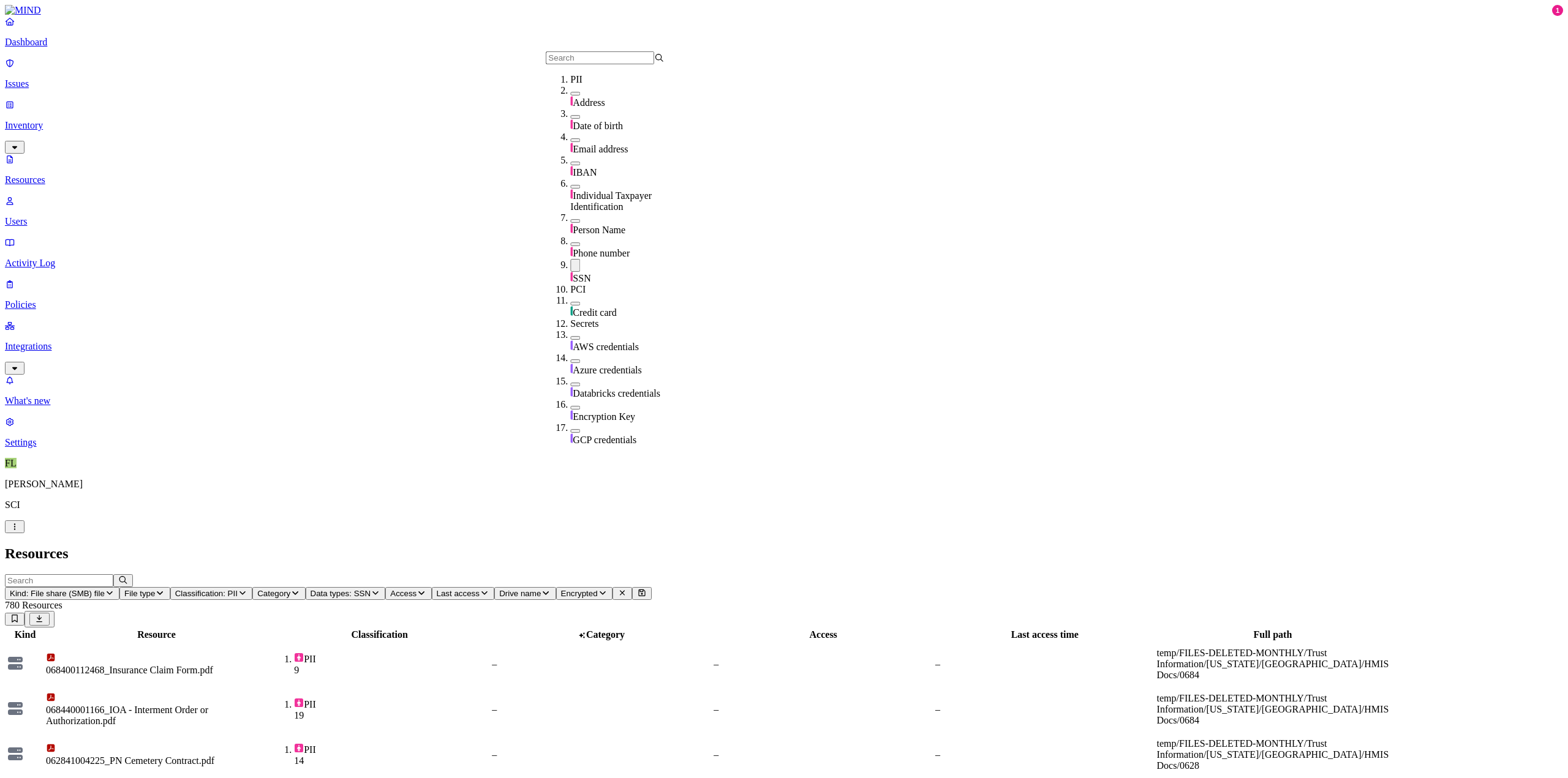
click at [570, 259] on button "button" at bounding box center [575, 265] width 10 height 13
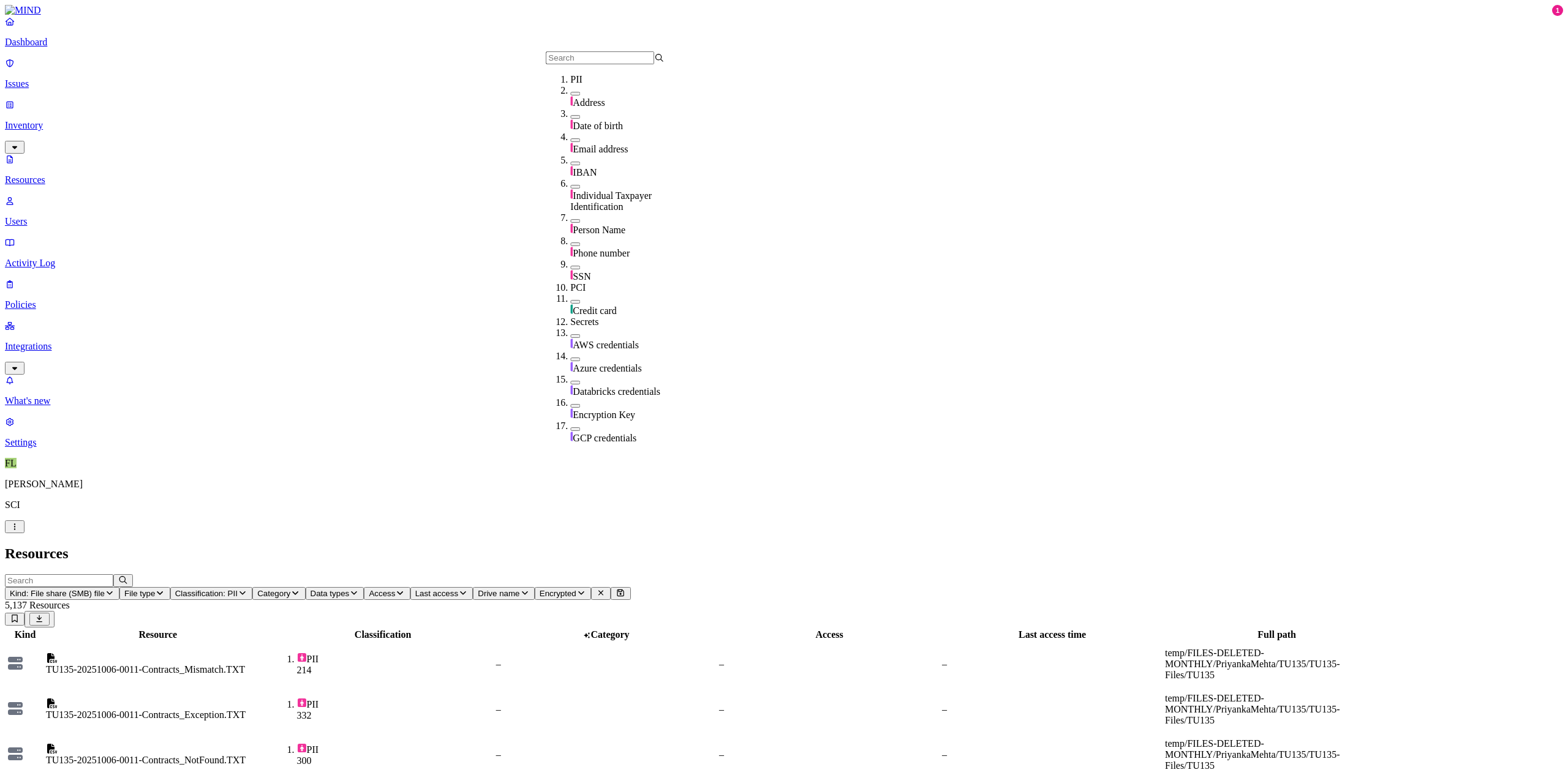
click at [1019, 546] on h2 "Resources" at bounding box center [784, 554] width 1558 height 17
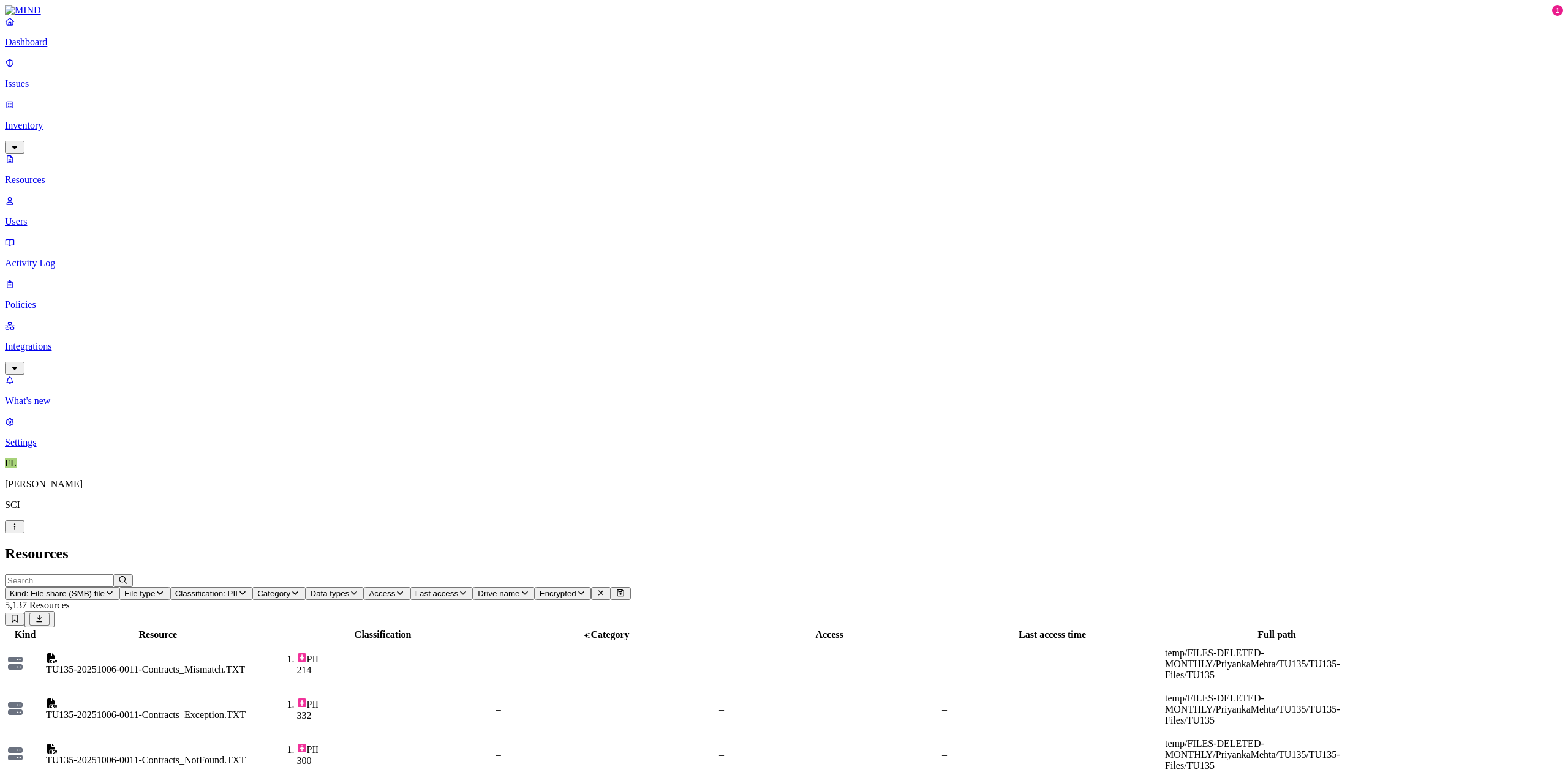
scroll to position [75, 0]
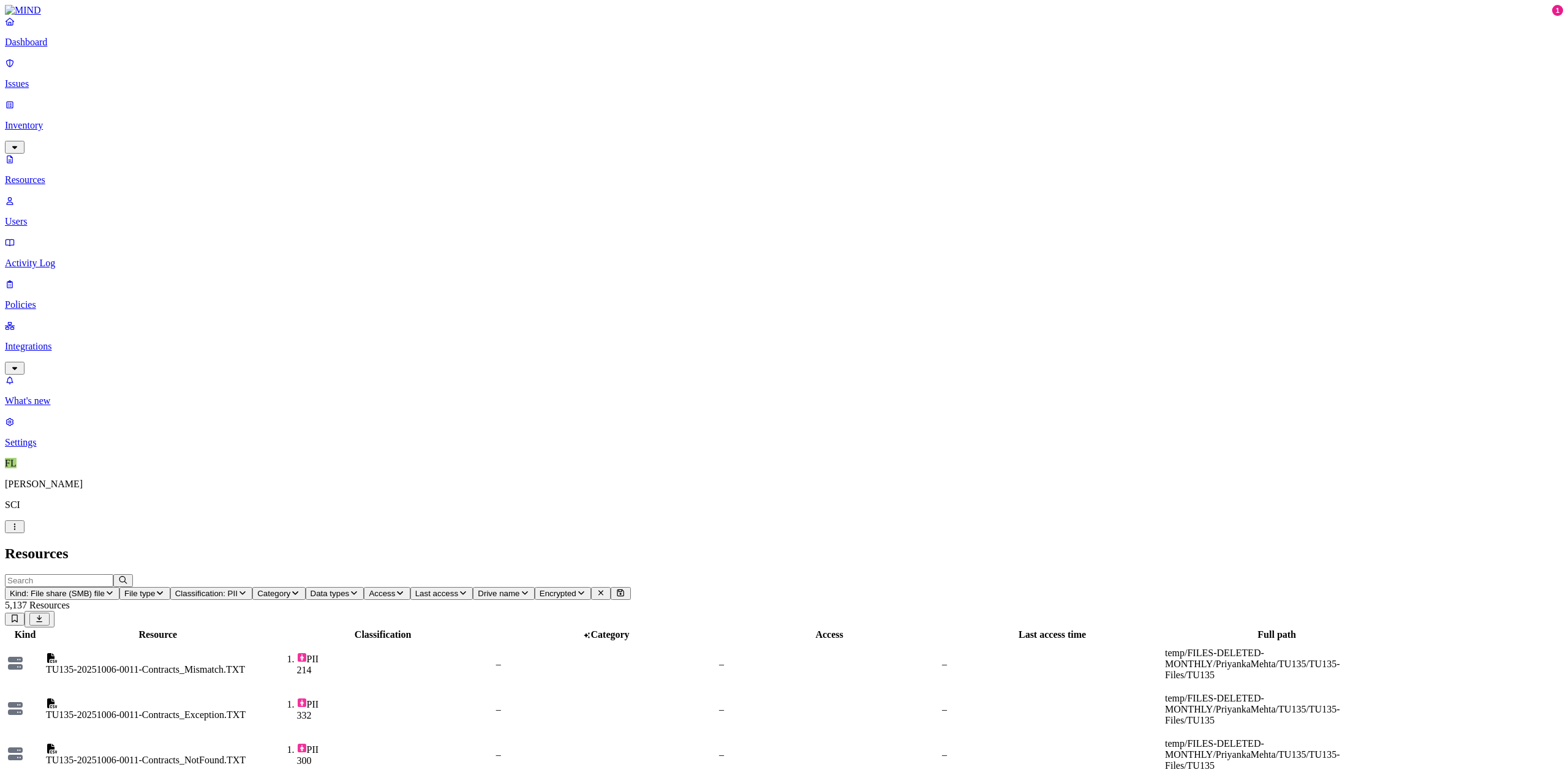
click at [364, 587] on button "Data types" at bounding box center [334, 594] width 59 height 13
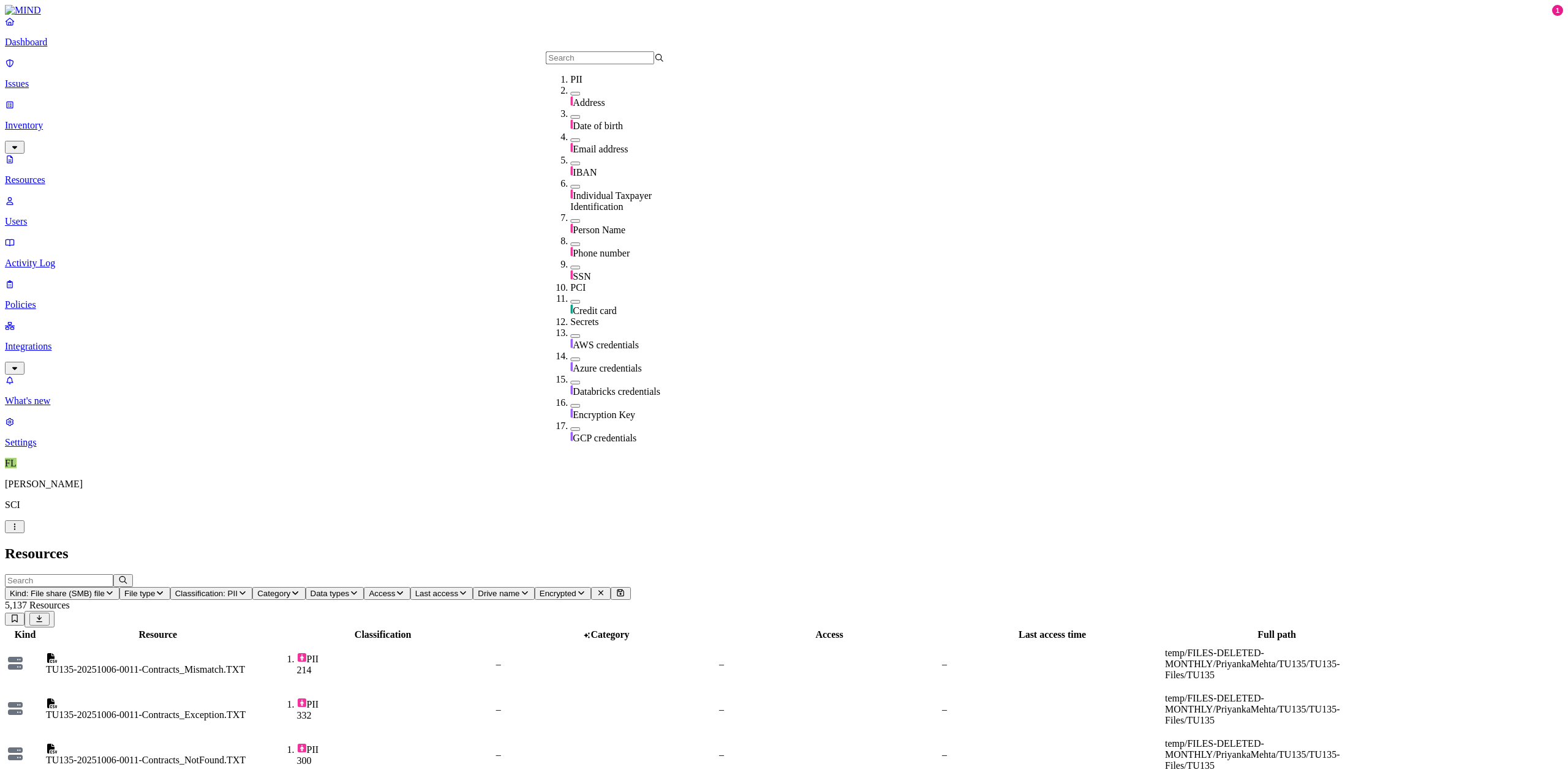
click at [570, 95] on button "button" at bounding box center [575, 94] width 10 height 3
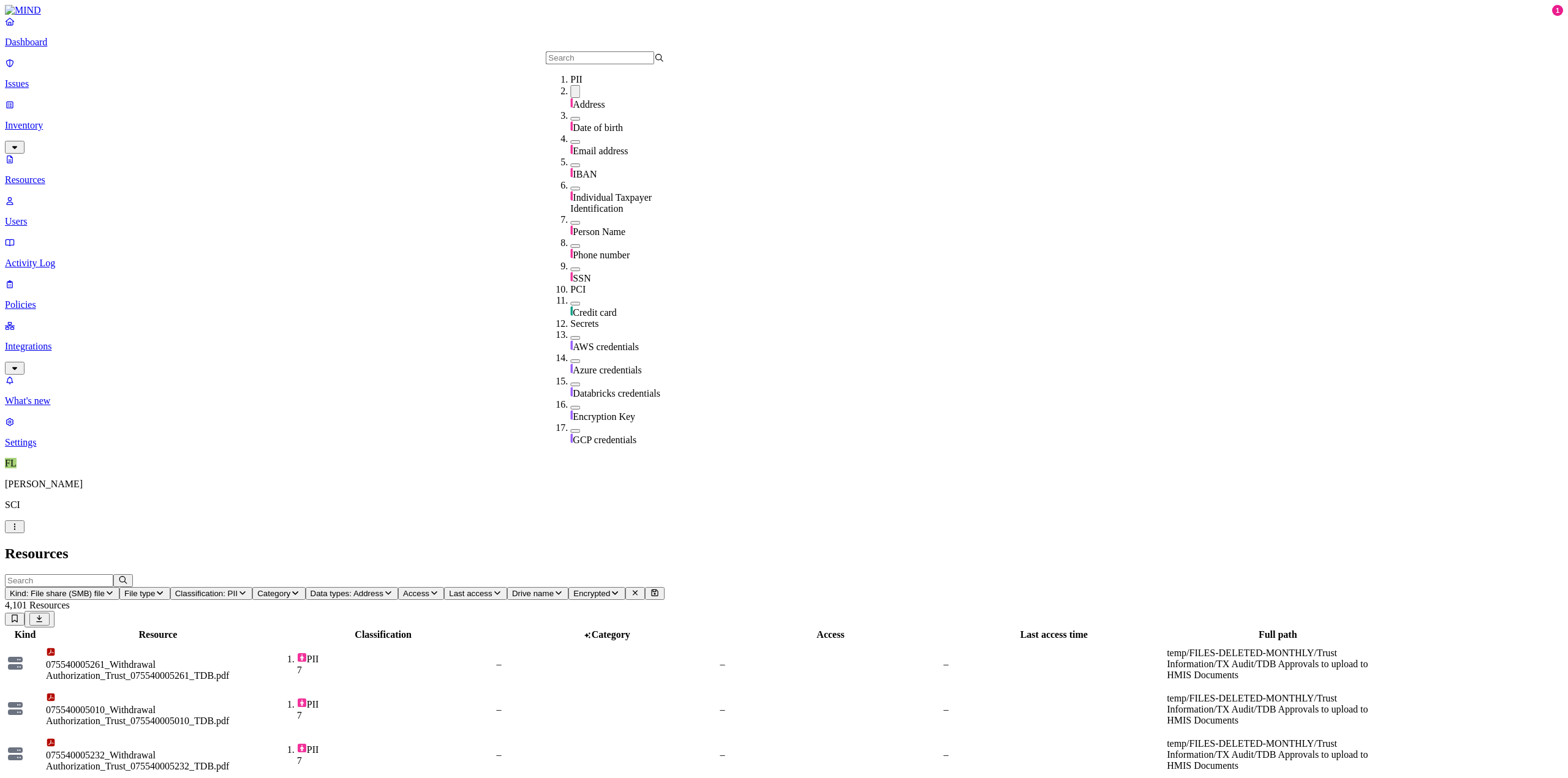
click at [1076, 546] on h2 "Resources" at bounding box center [784, 554] width 1558 height 17
